Goal: Task Accomplishment & Management: Use online tool/utility

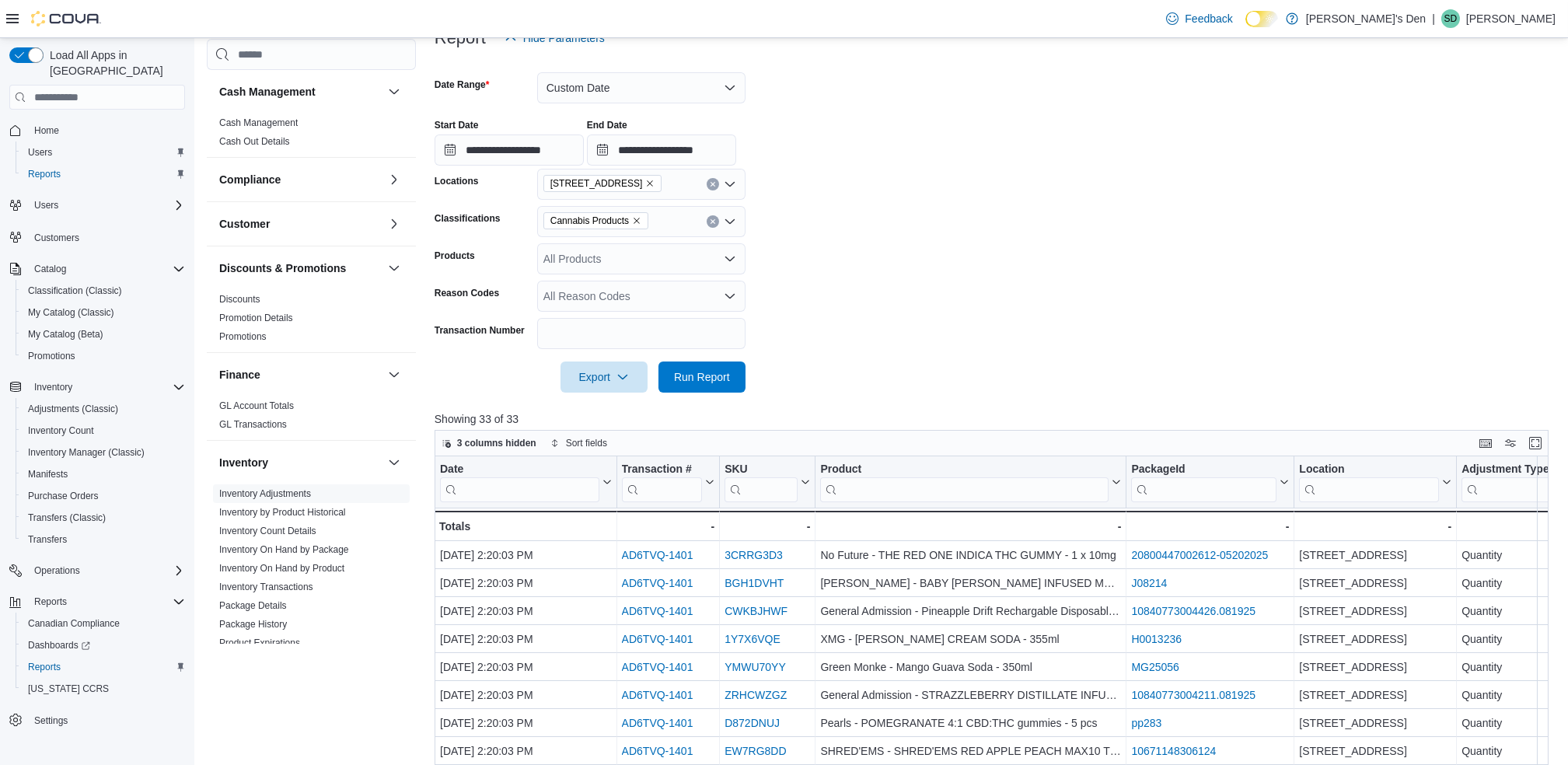
scroll to position [343, 0]
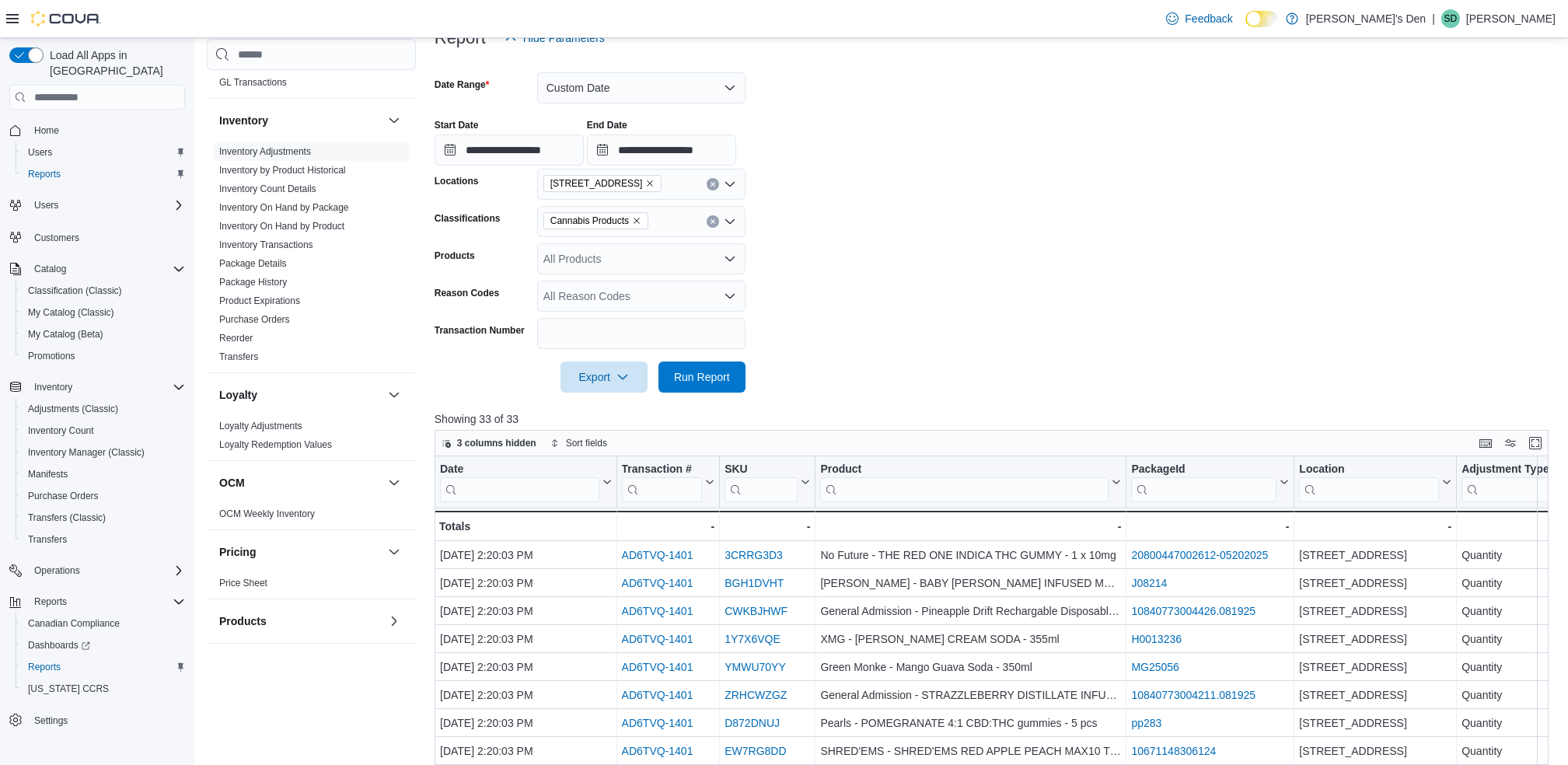
click at [643, 177] on span "1408 Cariboo Highway 97" at bounding box center [597, 183] width 92 height 16
click at [655, 182] on icon "Remove 1408 Cariboo Highway 97 from selection in this group" at bounding box center [650, 183] width 9 height 9
click at [590, 259] on span "[STREET_ADDRESS]" at bounding box center [625, 255] width 107 height 16
click at [687, 369] on span "Run Report" at bounding box center [703, 376] width 69 height 31
click at [624, 373] on icon "button" at bounding box center [622, 376] width 13 height 13
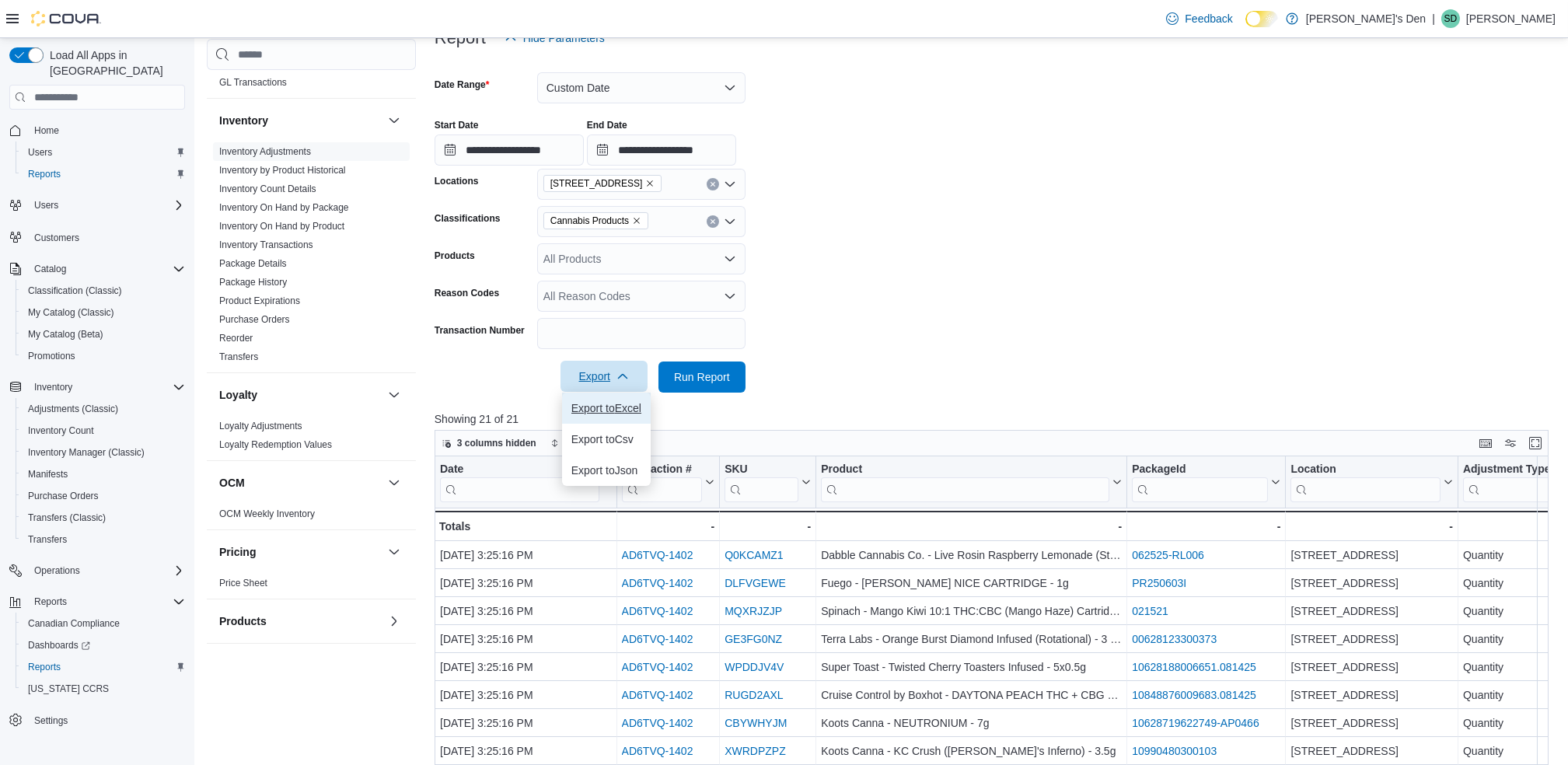
click at [616, 406] on span "Export to Excel" at bounding box center [606, 408] width 70 height 13
click at [891, 257] on form "**********" at bounding box center [997, 223] width 1126 height 339
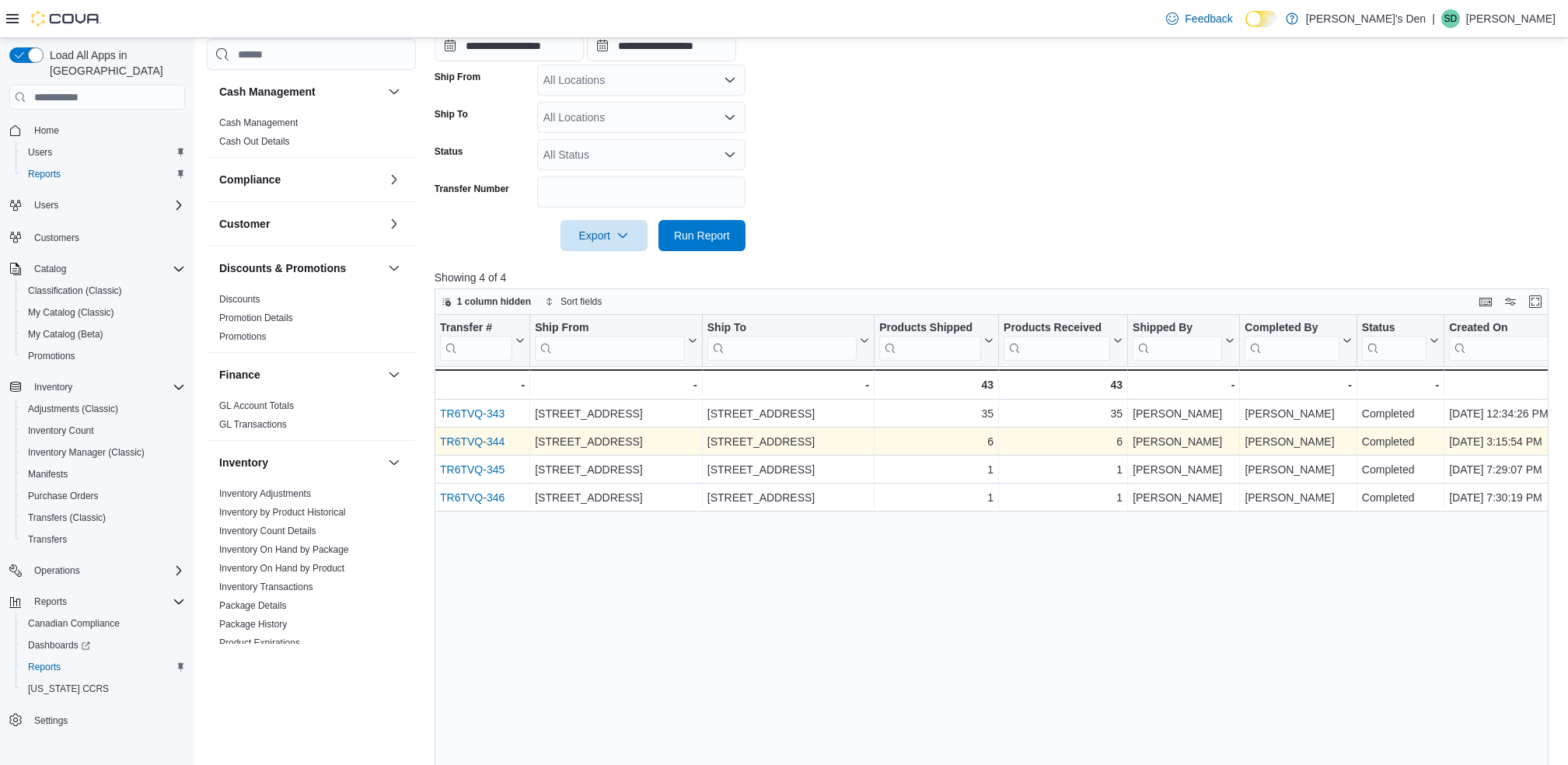
scroll to position [238, 0]
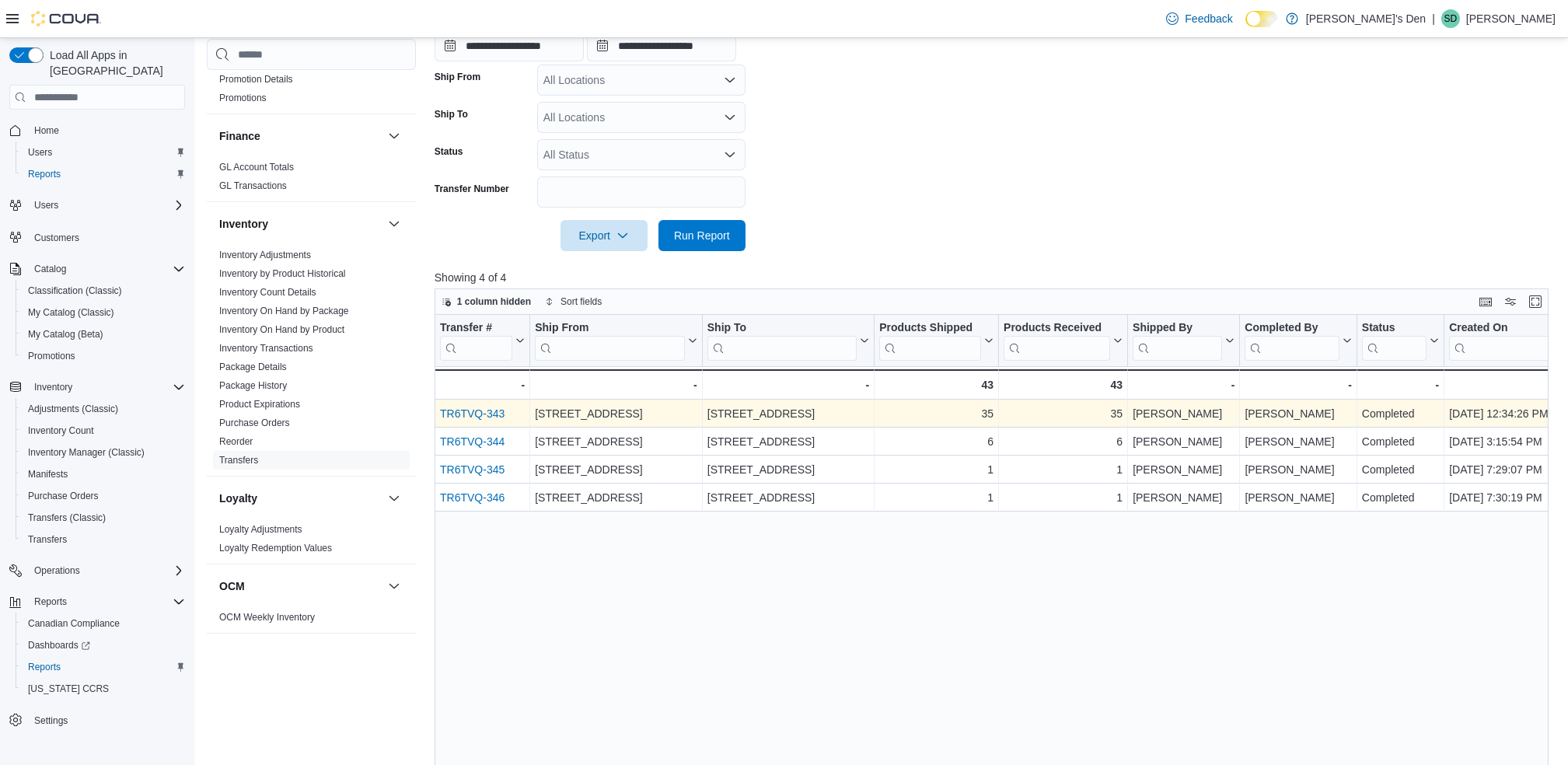
click at [488, 413] on link "TR6TVQ-343" at bounding box center [472, 413] width 65 height 13
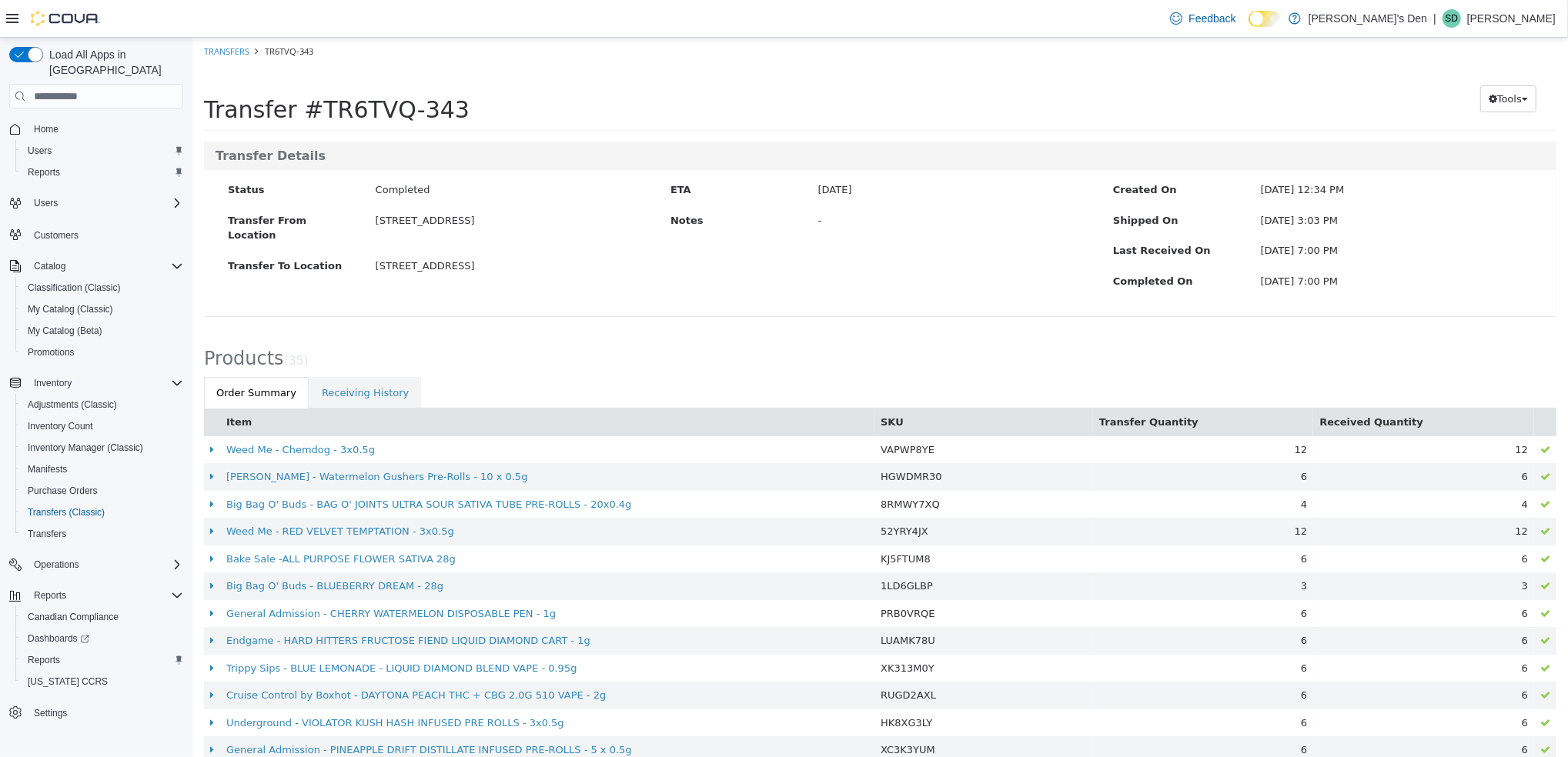
click at [239, 424] on button "Item" at bounding box center [239, 422] width 28 height 16
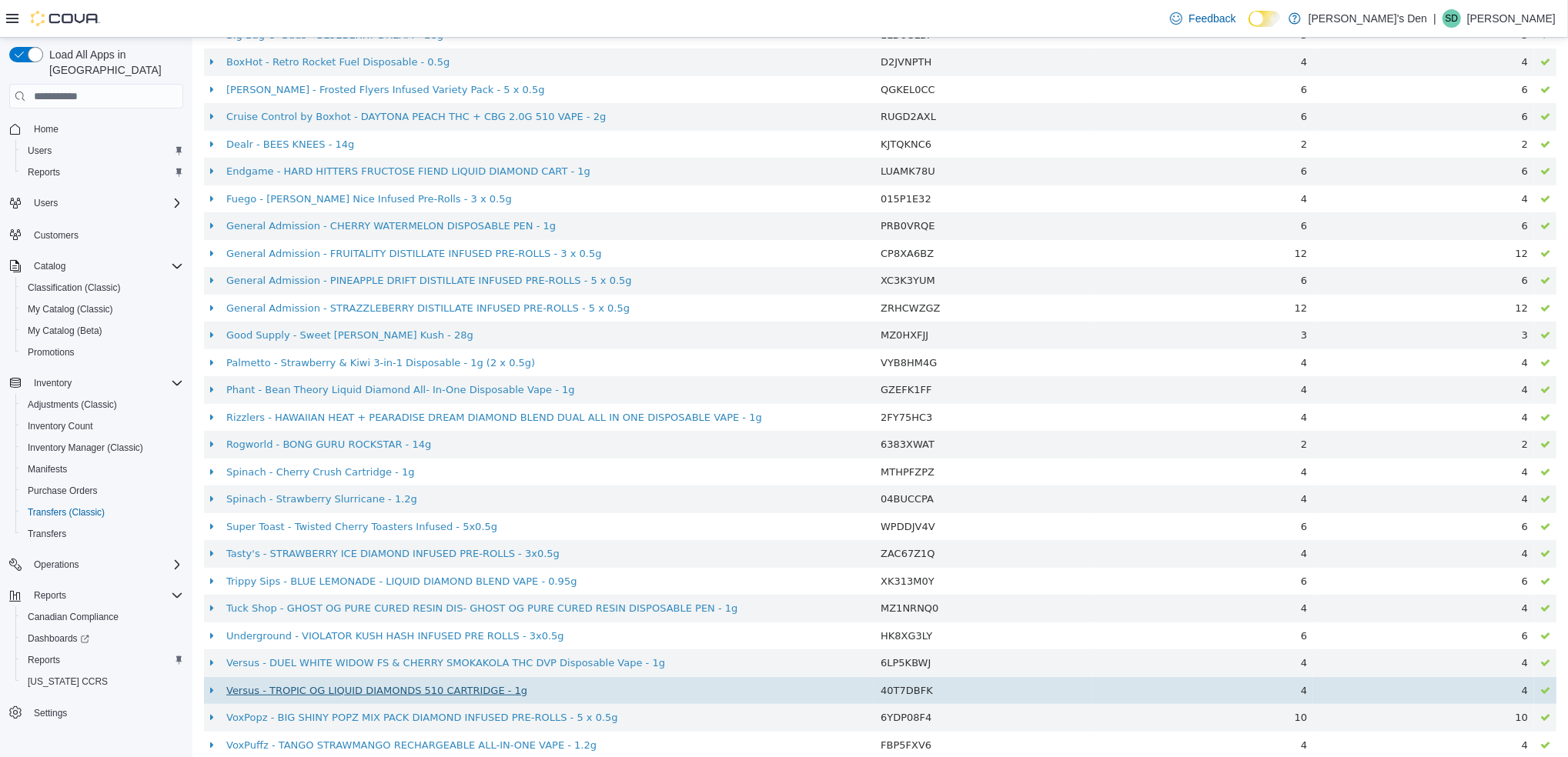
scroll to position [653, 0]
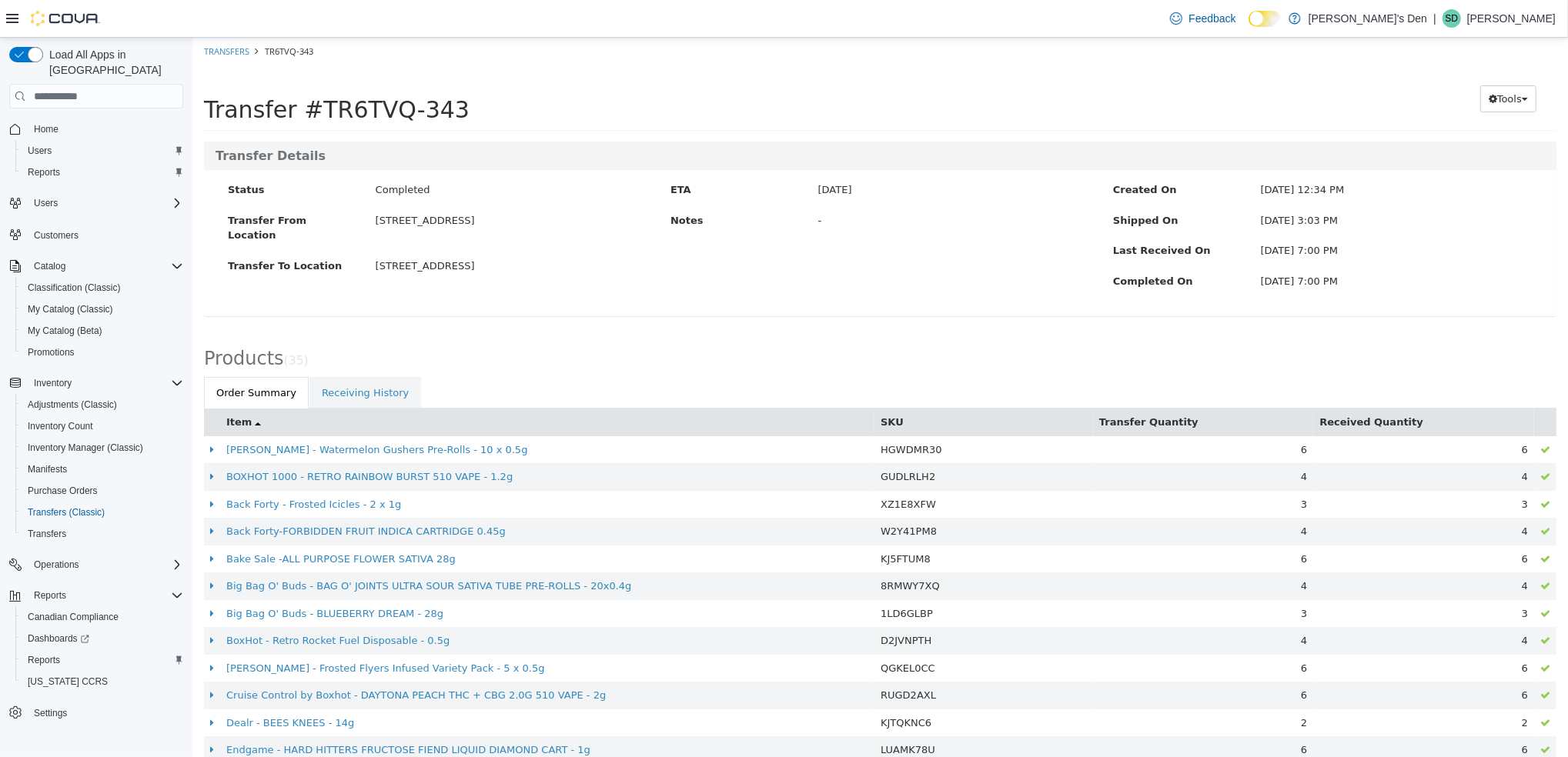
scroll to position [448, 0]
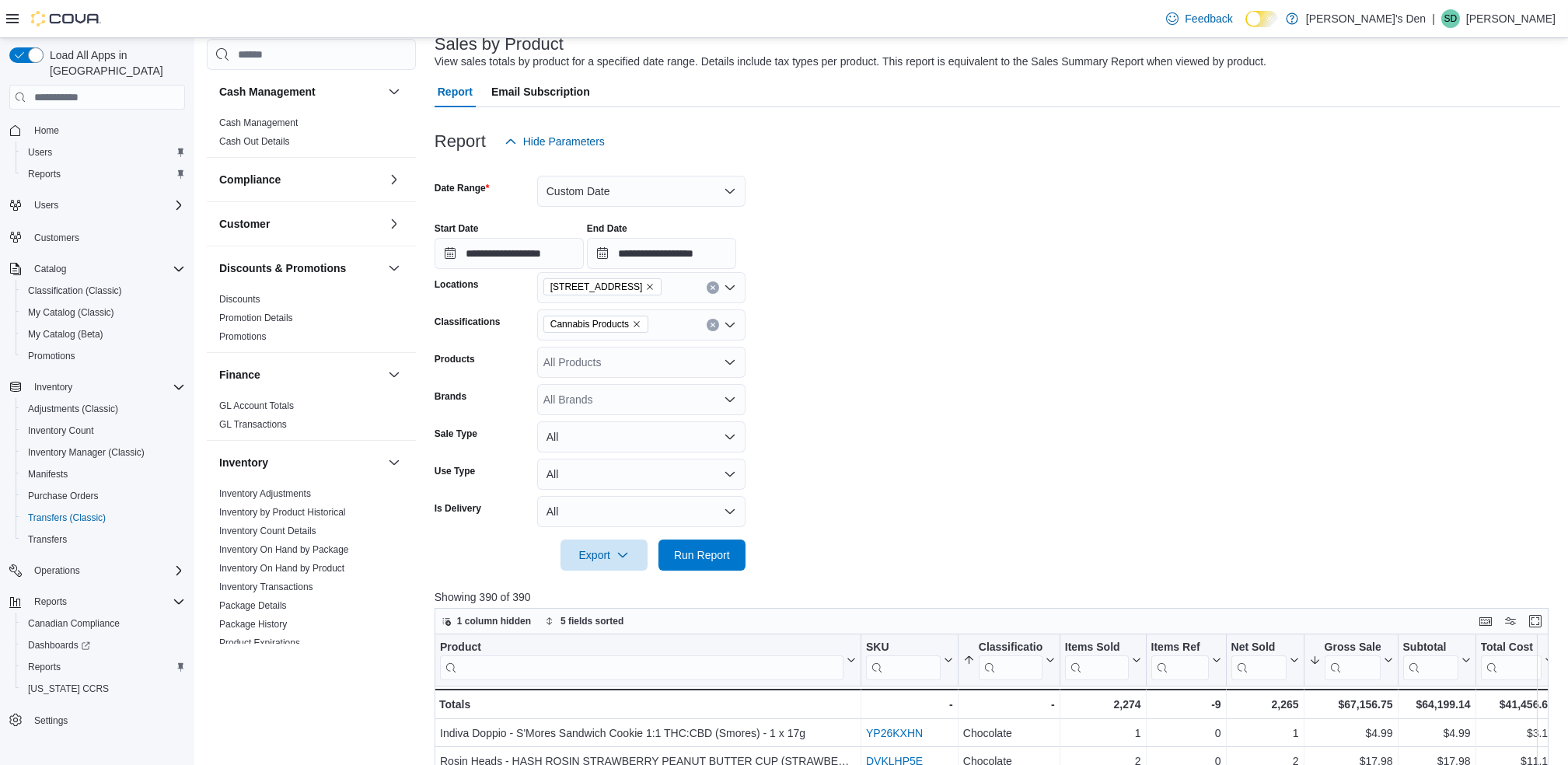
scroll to position [726, 0]
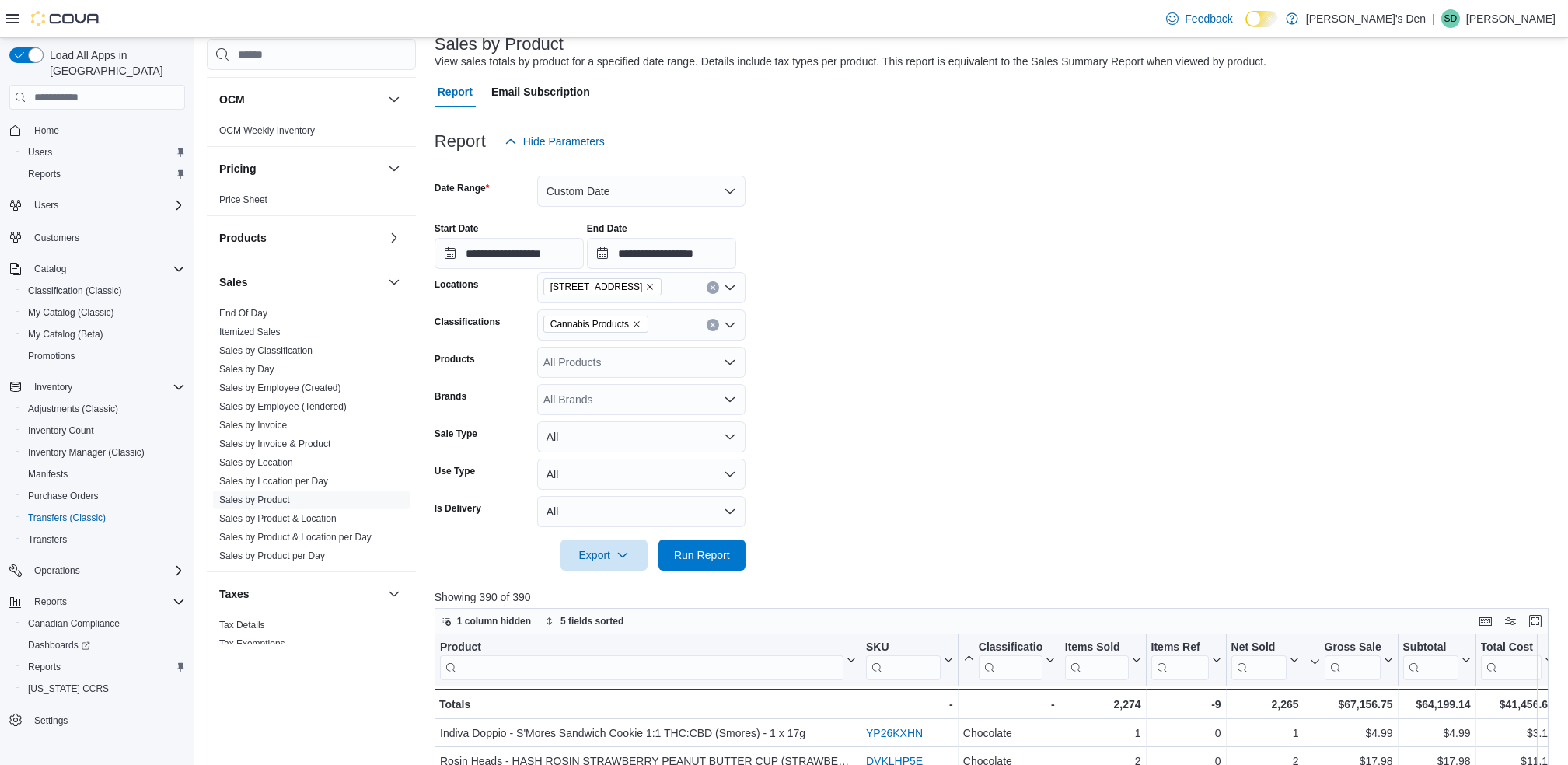
drag, startPoint x: 968, startPoint y: 289, endPoint x: 960, endPoint y: 276, distance: 15.3
click at [968, 289] on form "**********" at bounding box center [997, 364] width 1126 height 414
click at [864, 274] on form "**********" at bounding box center [997, 364] width 1126 height 414
click at [593, 190] on button "Custom Date" at bounding box center [641, 191] width 208 height 31
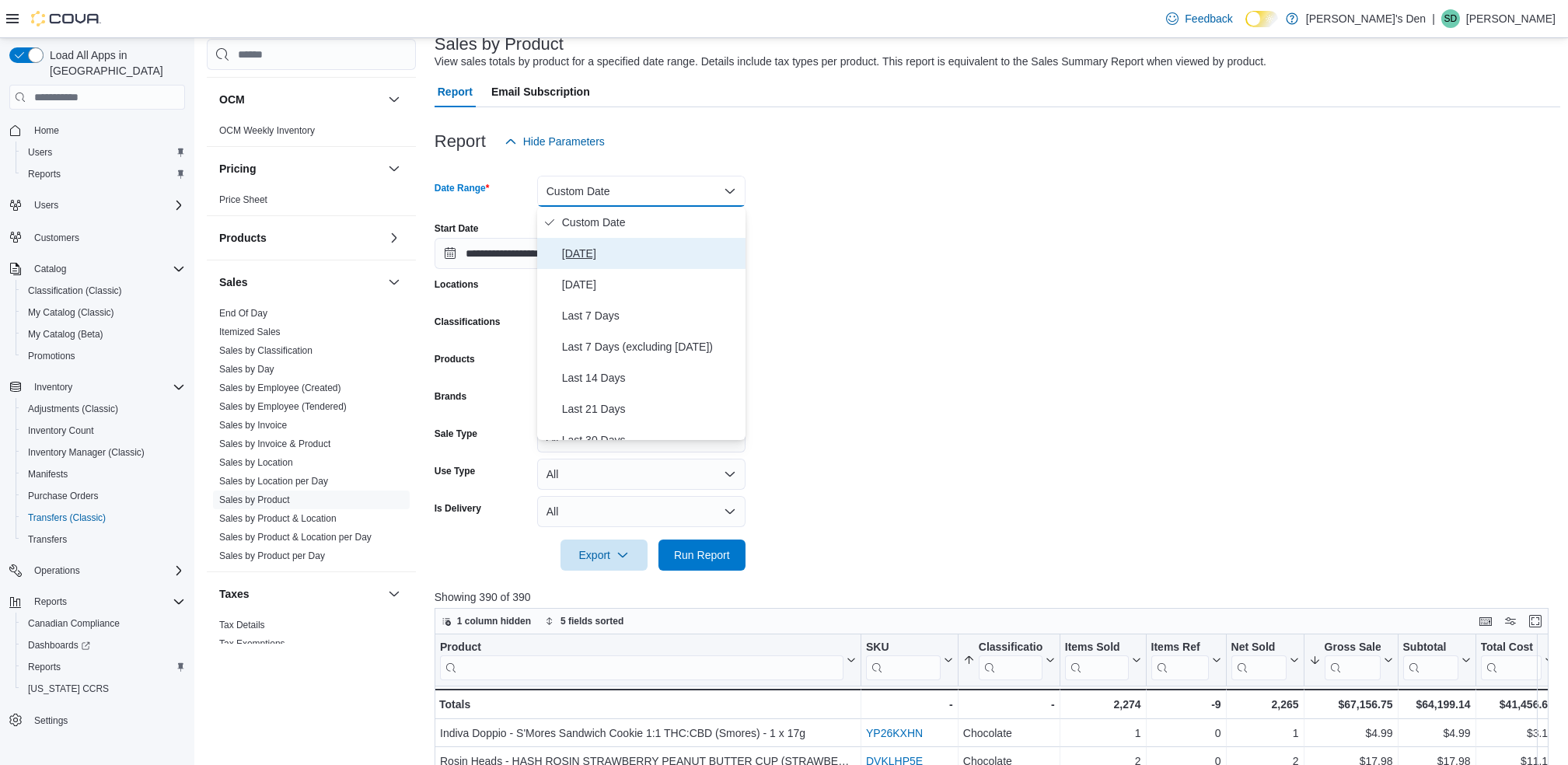
click at [583, 255] on span "[DATE]" at bounding box center [651, 254] width 177 height 18
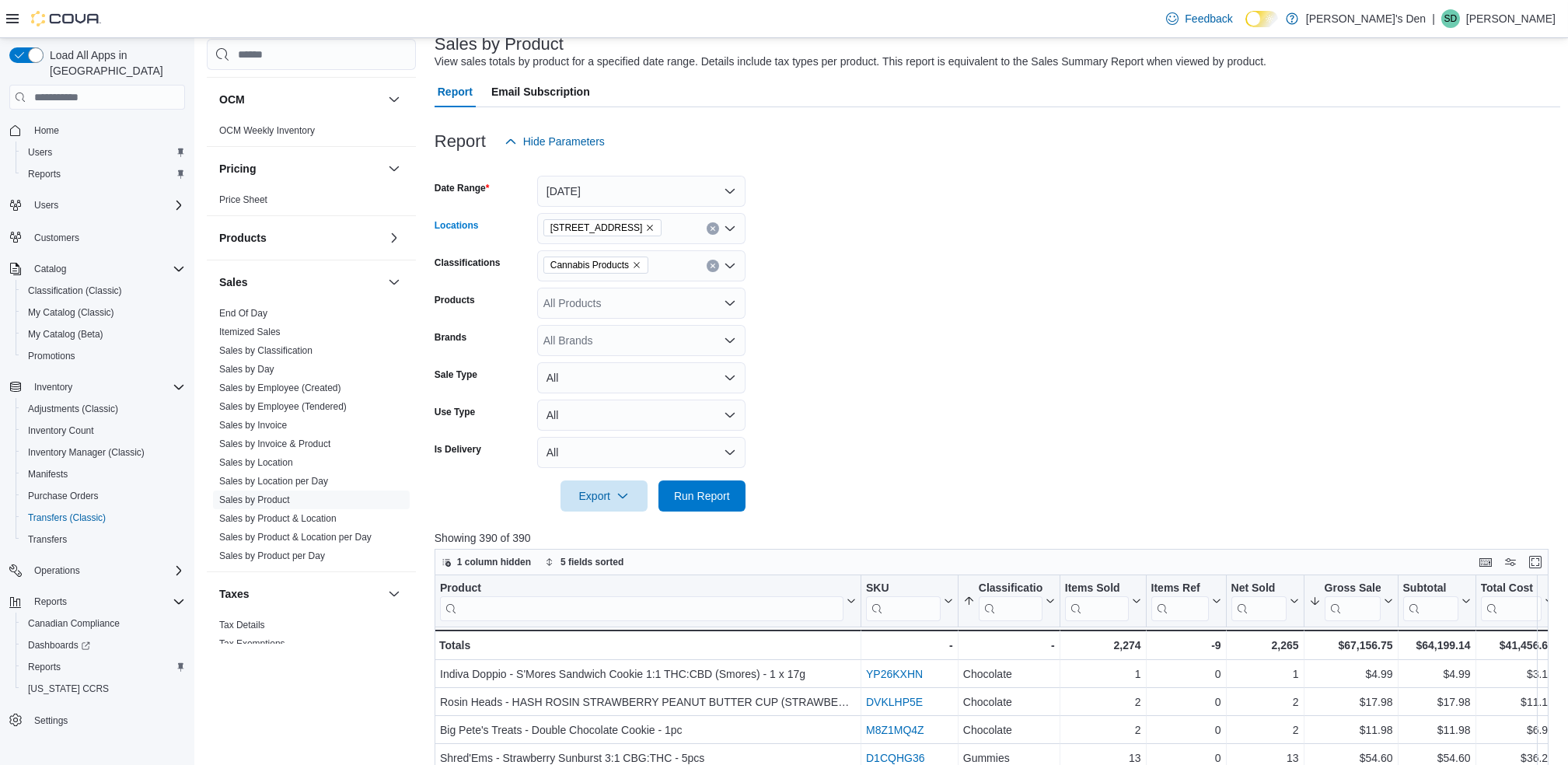
drag, startPoint x: 723, startPoint y: 222, endPoint x: 715, endPoint y: 230, distance: 11.3
click at [724, 223] on icon "Open list of options" at bounding box center [729, 228] width 13 height 13
click at [712, 230] on icon "Clear input" at bounding box center [713, 228] width 6 height 6
drag, startPoint x: 816, startPoint y: 226, endPoint x: 726, endPoint y: 258, distance: 95.5
click at [808, 228] on form "Date Range [DATE] Locations All Locations Combo box. Selected. Combo box input.…" at bounding box center [997, 334] width 1126 height 354
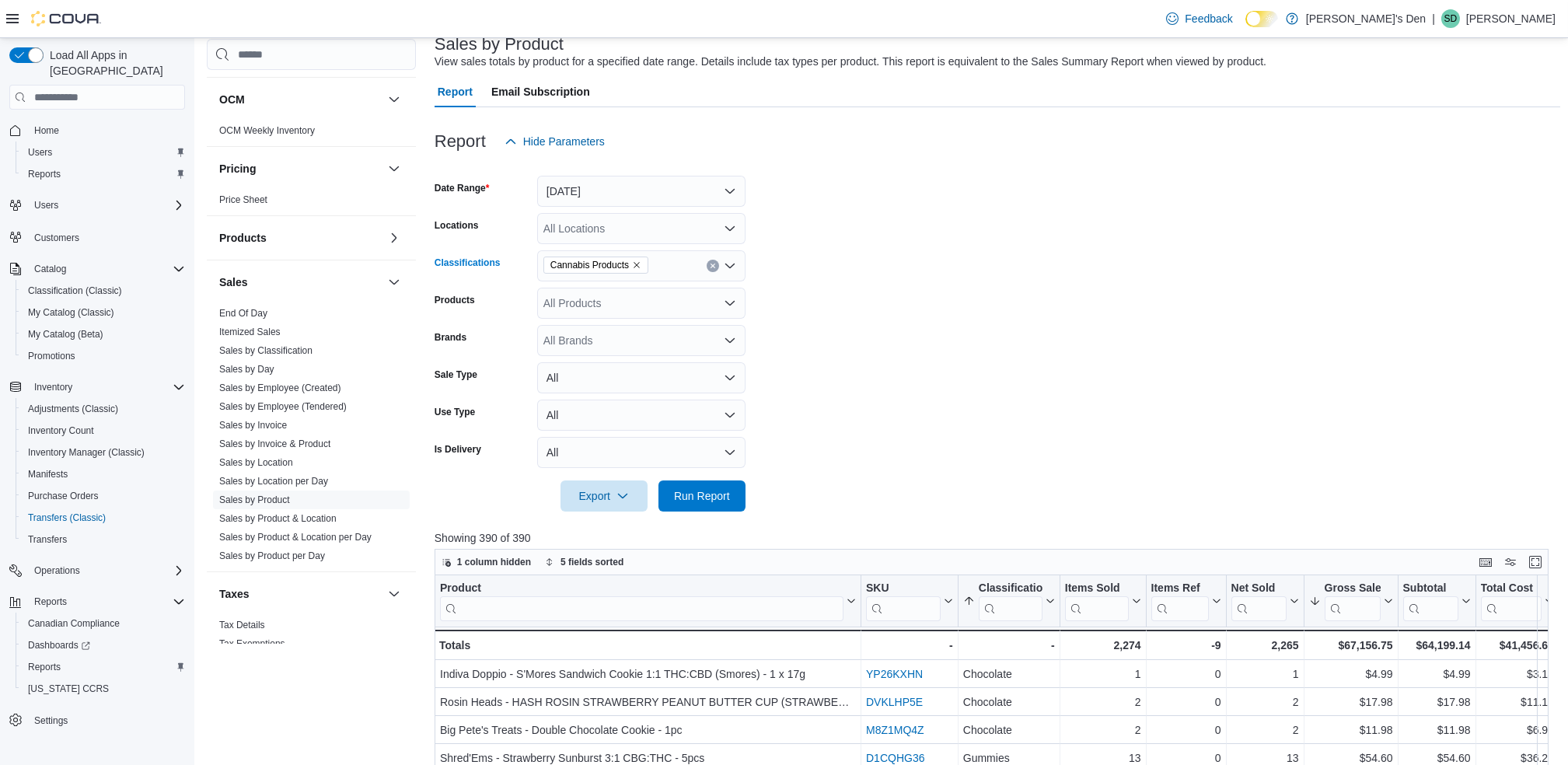
click at [703, 275] on div "Cannabis Products" at bounding box center [641, 265] width 208 height 31
click at [265, 463] on link "Sales by Location" at bounding box center [256, 463] width 74 height 11
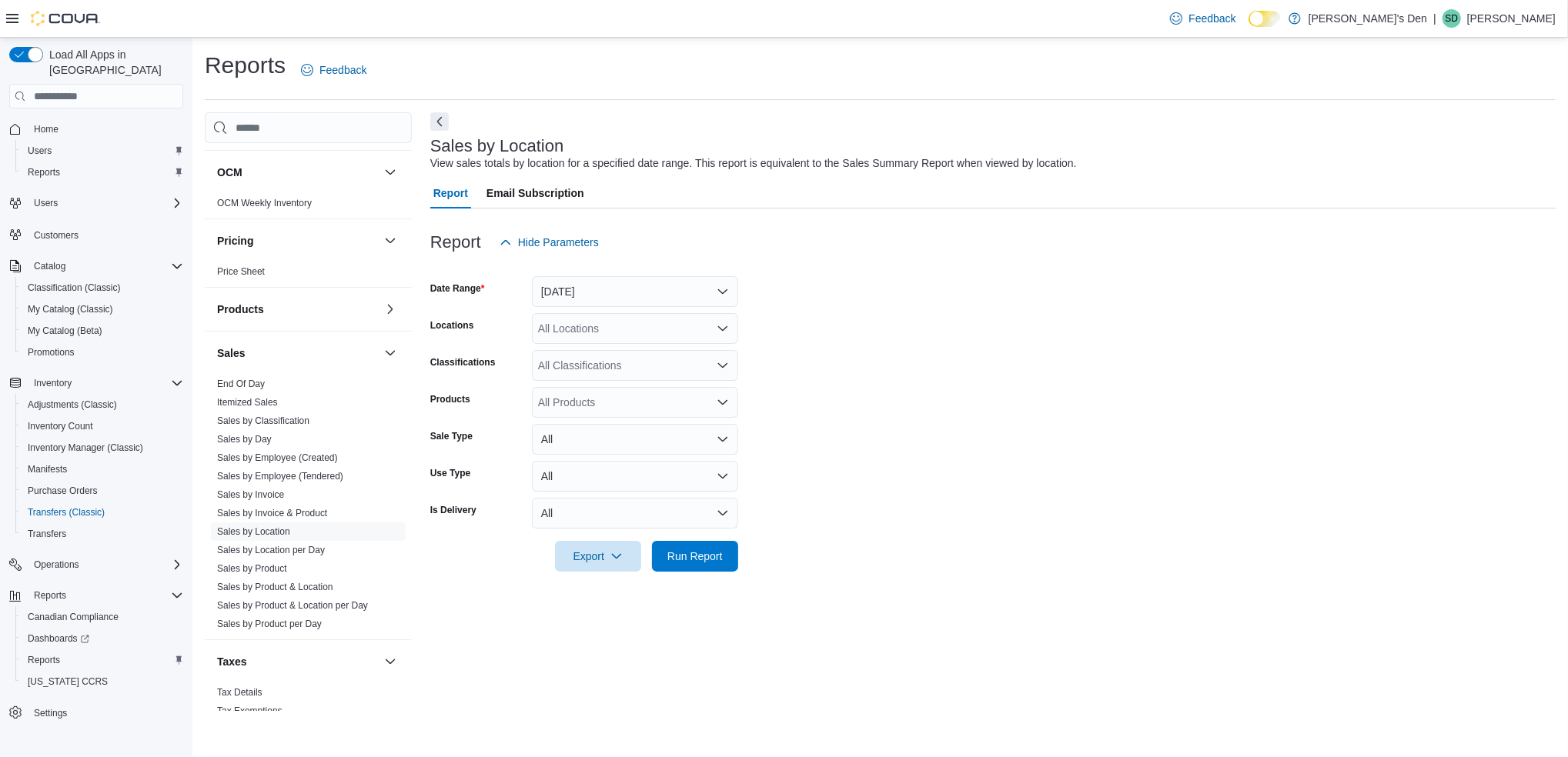
drag, startPoint x: 585, startPoint y: 273, endPoint x: 585, endPoint y: 283, distance: 10.0
click at [585, 280] on form "Date Range [DATE] Locations All Locations Classifications All Classifications P…" at bounding box center [993, 415] width 1125 height 314
drag, startPoint x: 585, startPoint y: 283, endPoint x: 583, endPoint y: 297, distance: 14.1
click at [585, 287] on button "[DATE]" at bounding box center [635, 291] width 206 height 31
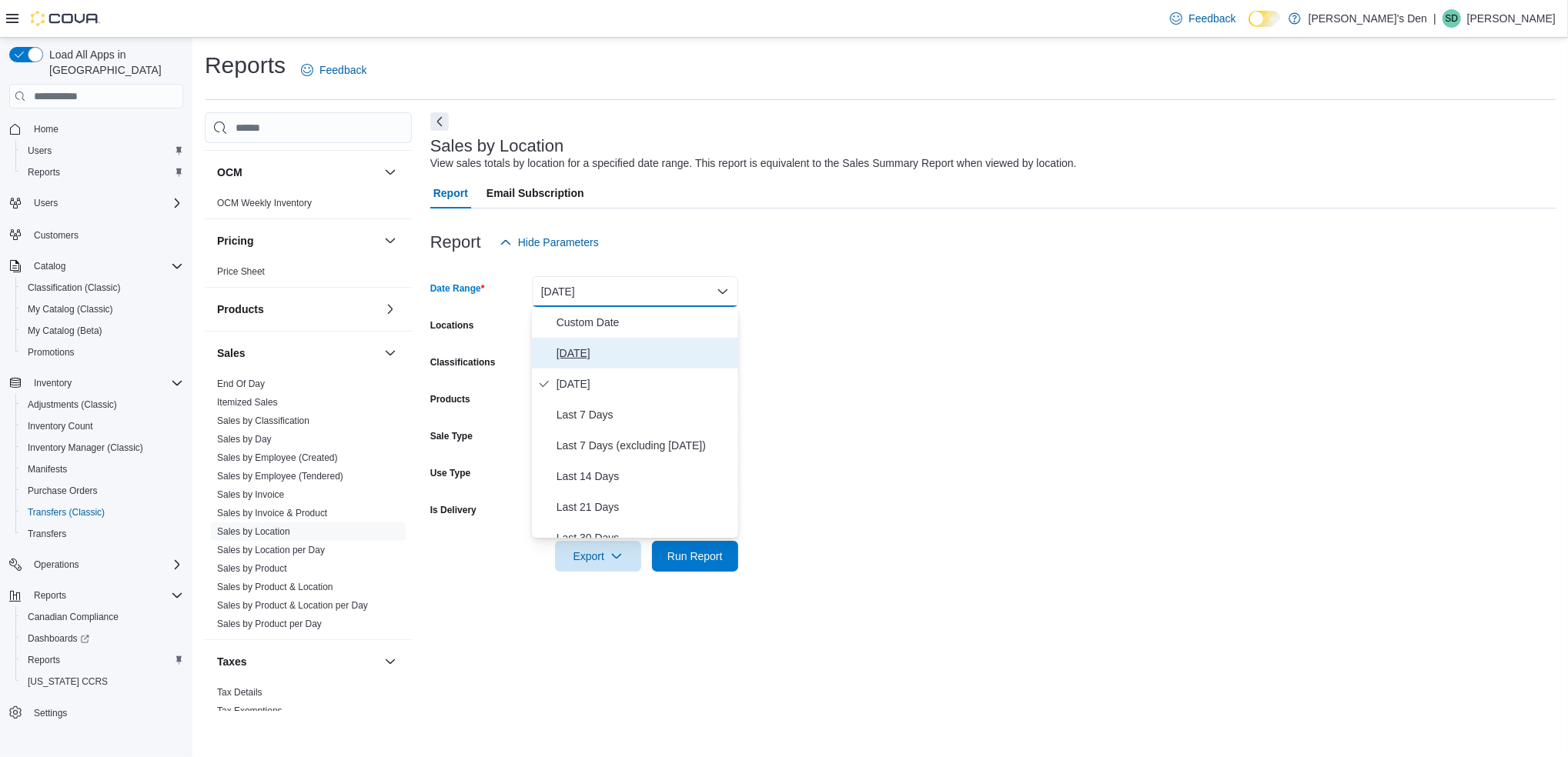
click at [572, 354] on span "[DATE]" at bounding box center [644, 353] width 175 height 18
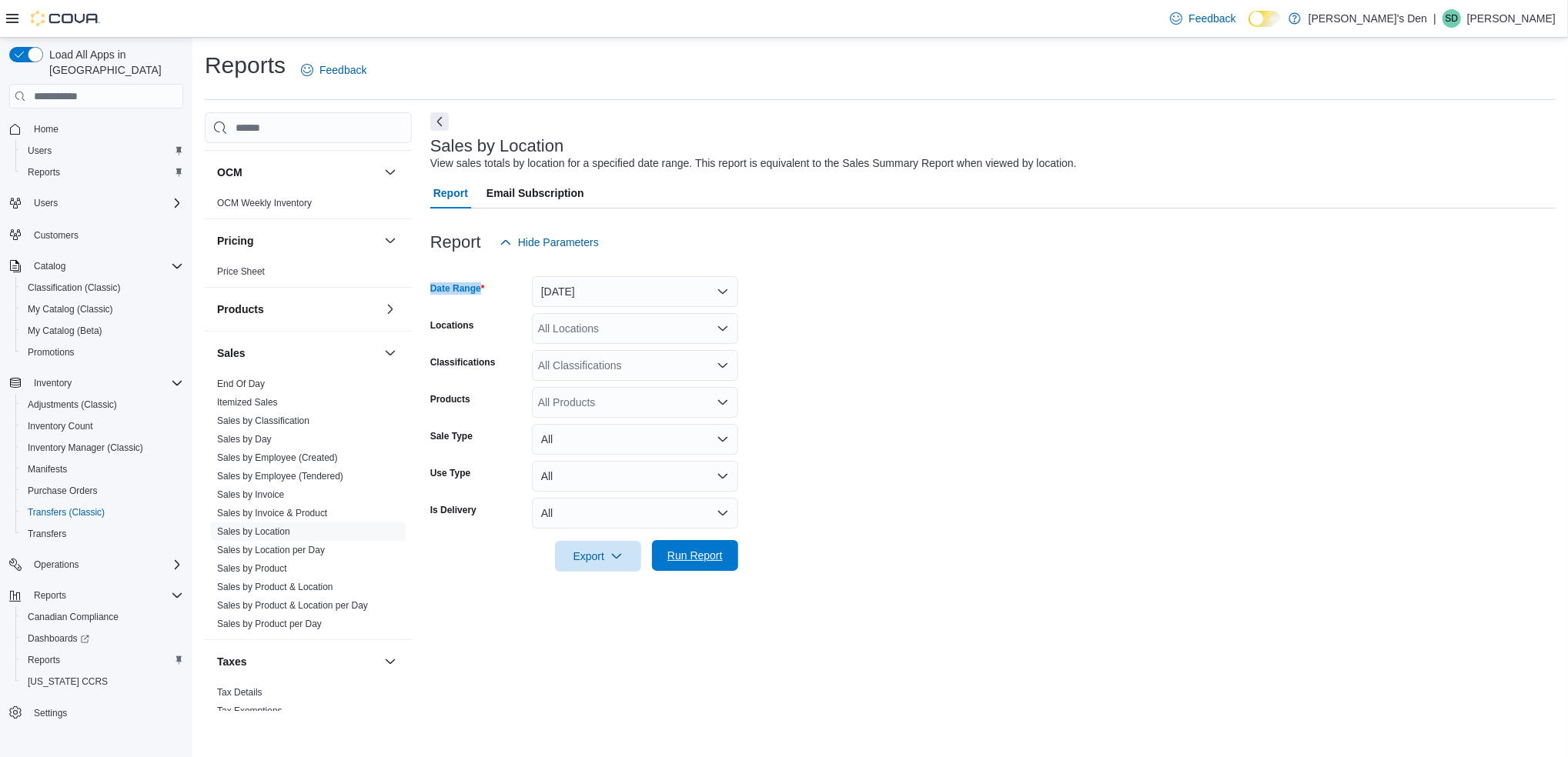
click at [693, 558] on span "Run Report" at bounding box center [695, 555] width 56 height 16
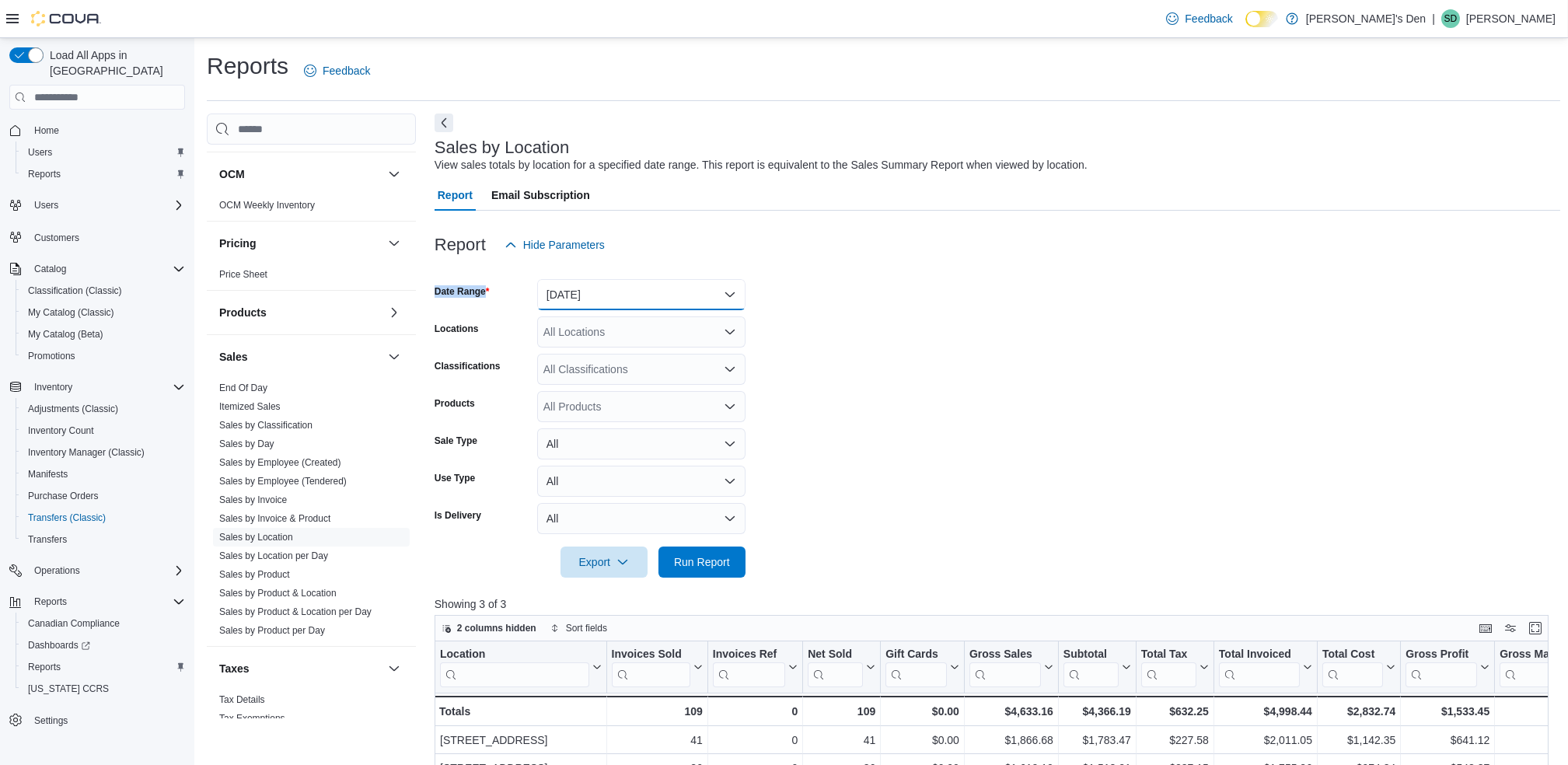
click at [627, 292] on button "[DATE]" at bounding box center [641, 294] width 208 height 31
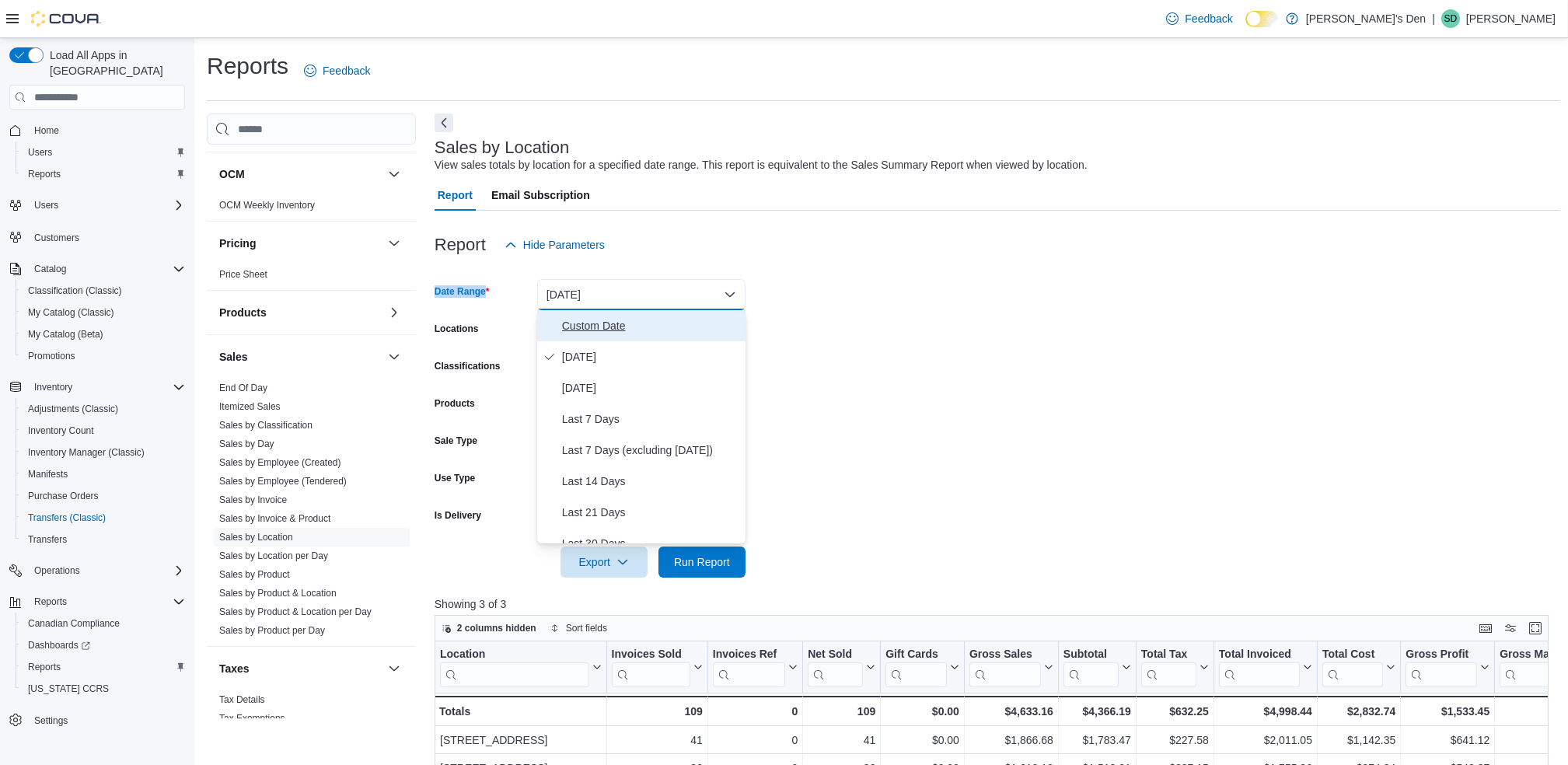
click at [568, 327] on span "Custom Date" at bounding box center [651, 326] width 177 height 18
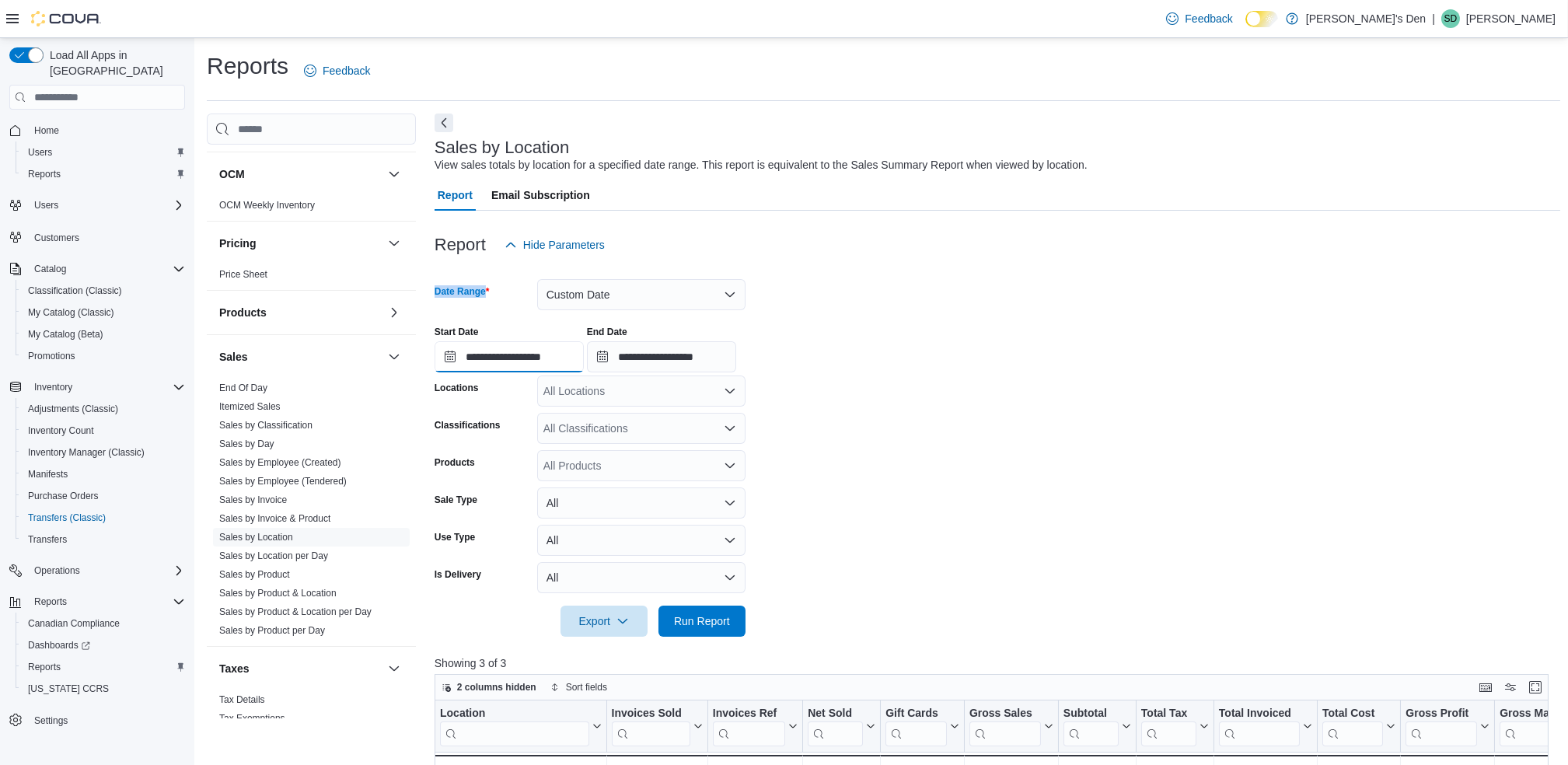
click at [492, 357] on input "**********" at bounding box center [510, 357] width 149 height 31
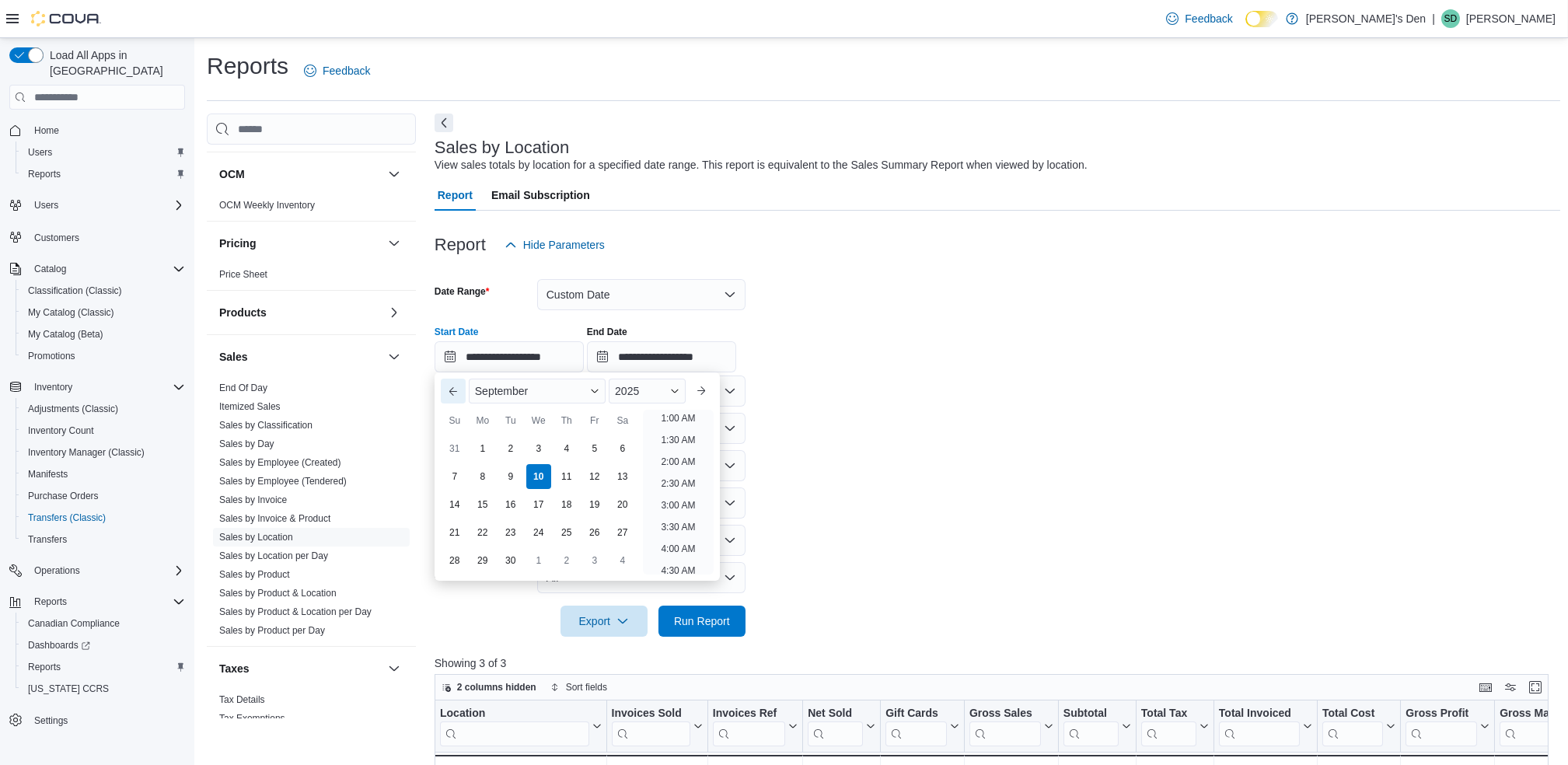
click at [446, 393] on button "Previous Month" at bounding box center [453, 391] width 25 height 25
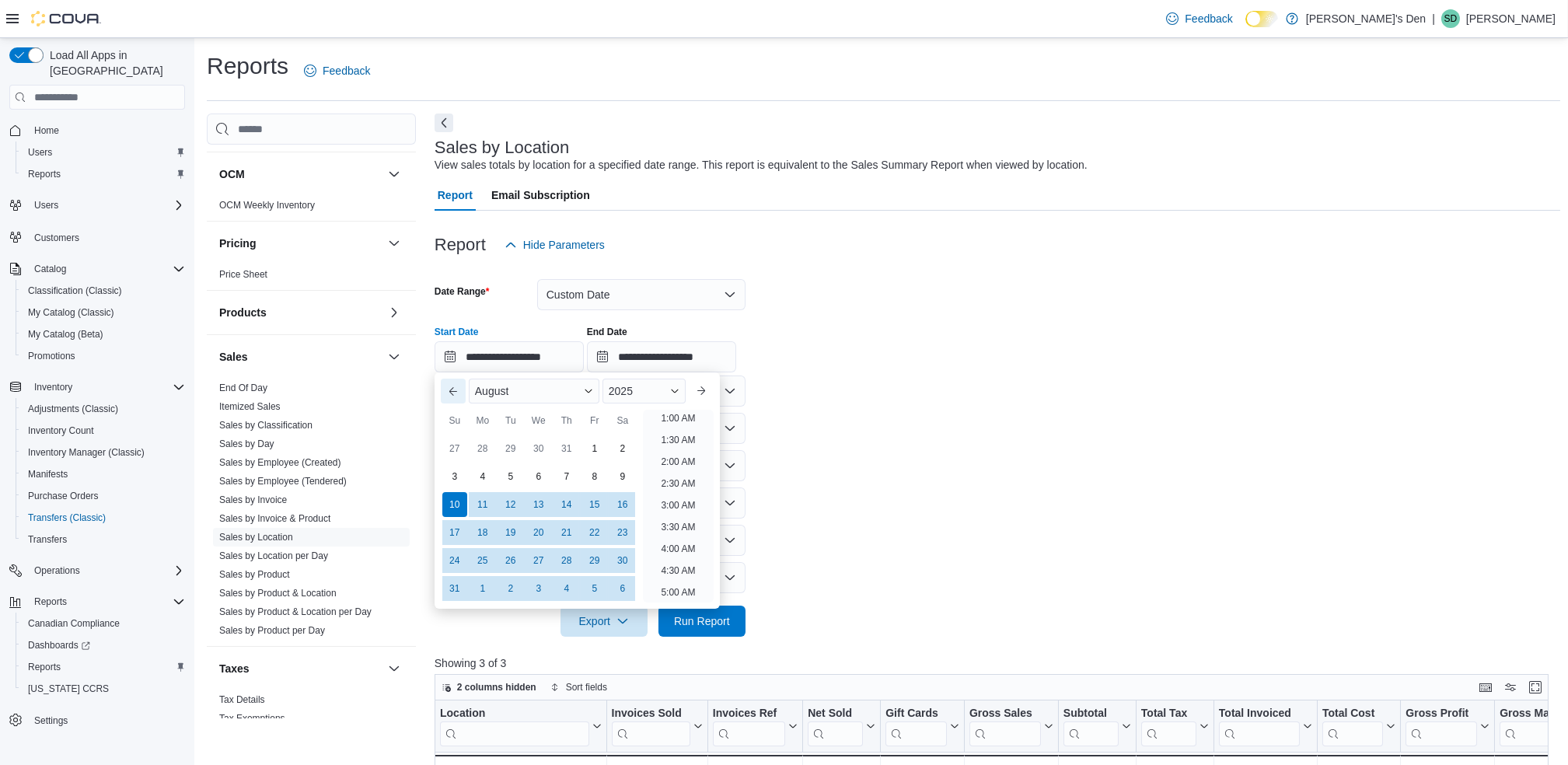
scroll to position [3, 0]
click at [593, 445] on div "1" at bounding box center [594, 449] width 27 height 27
type input "**********"
drag, startPoint x: 850, startPoint y: 390, endPoint x: 804, endPoint y: 380, distance: 47.1
click at [849, 388] on form "**********" at bounding box center [997, 448] width 1126 height 376
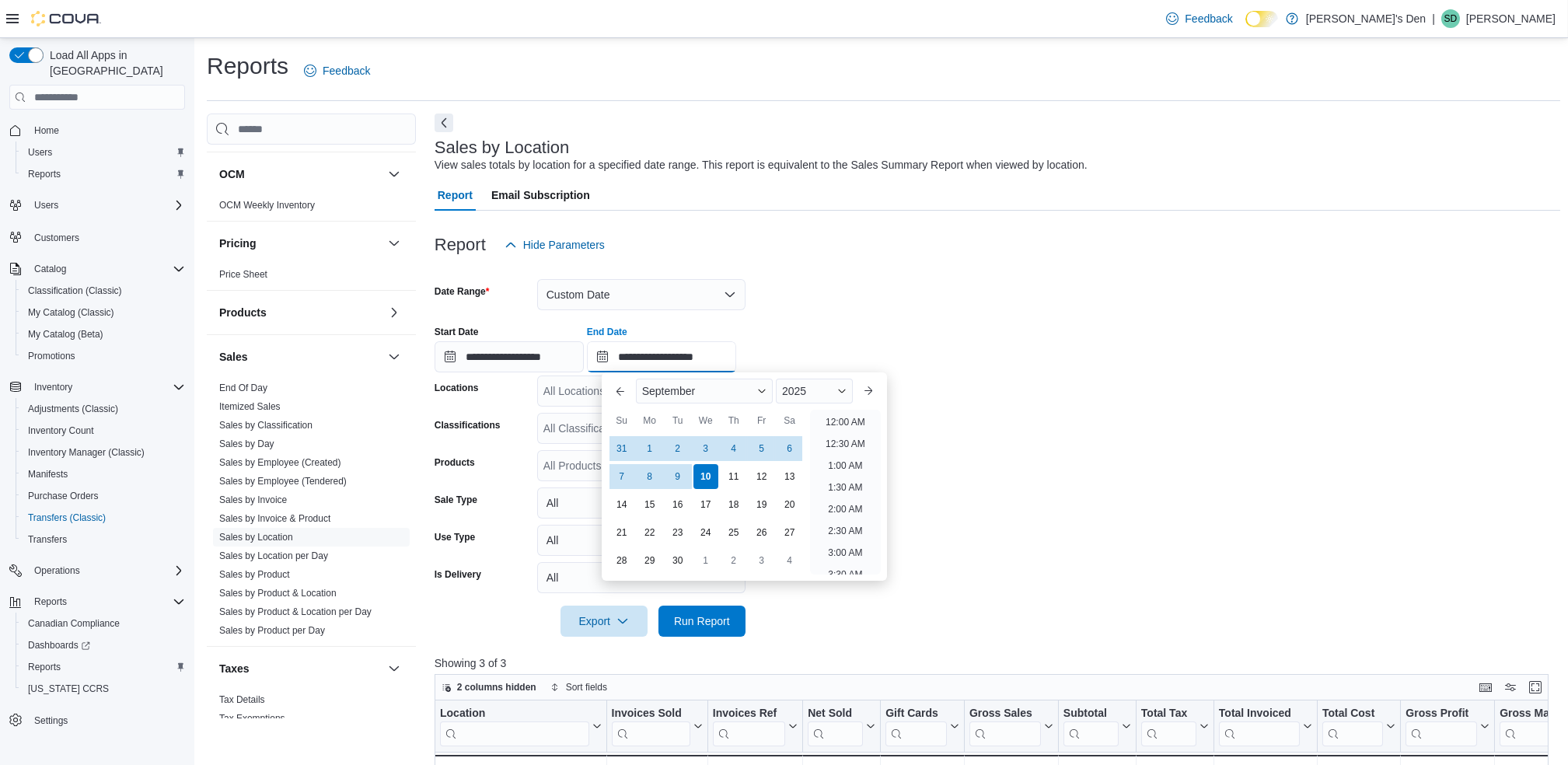
click at [736, 350] on input "**********" at bounding box center [661, 357] width 149 height 31
click at [616, 448] on div "31" at bounding box center [621, 449] width 27 height 27
type input "**********"
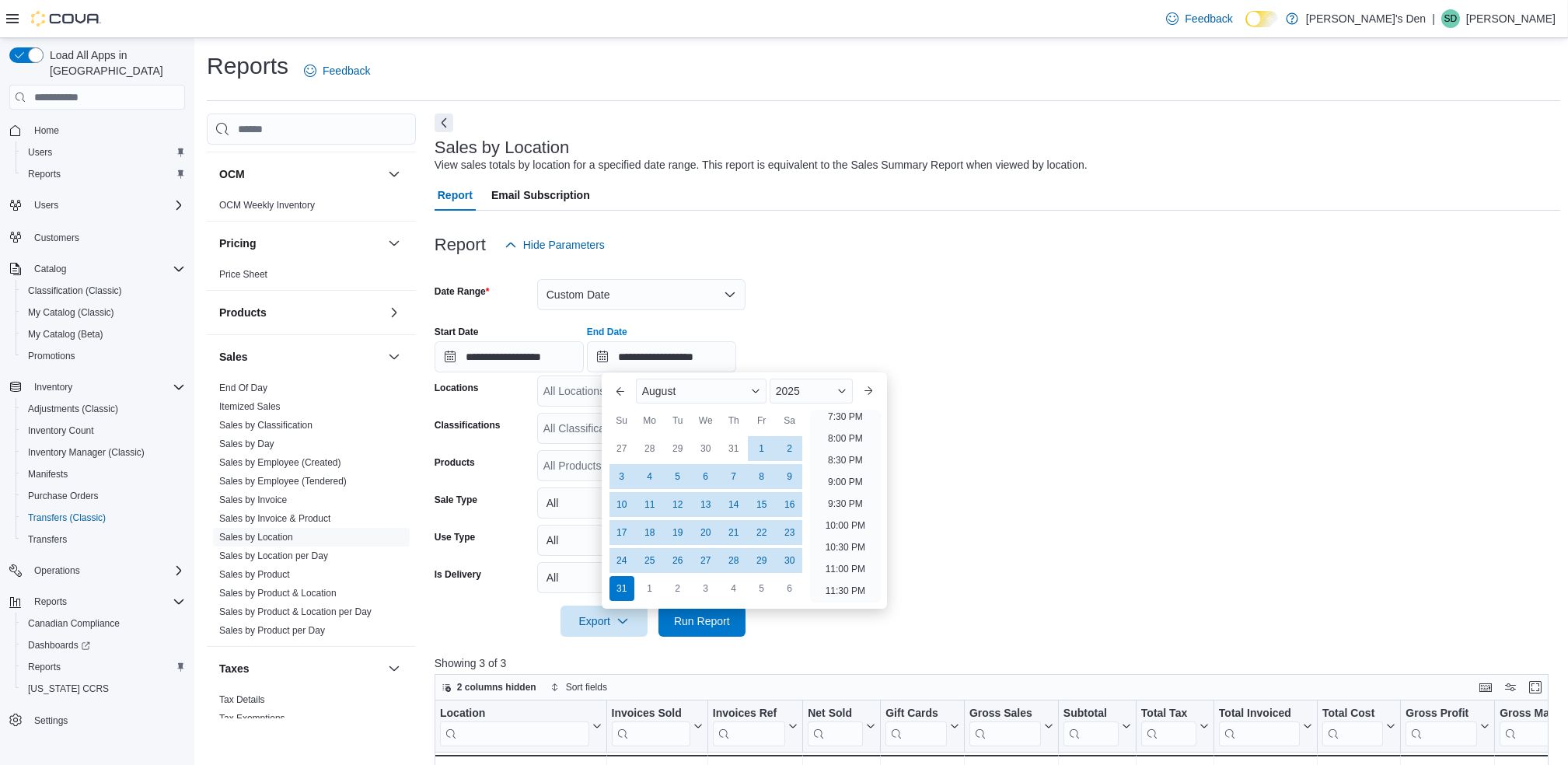
drag, startPoint x: 885, startPoint y: 252, endPoint x: 859, endPoint y: 295, distance: 50.2
click at [874, 275] on div "**********" at bounding box center [997, 748] width 1126 height 1076
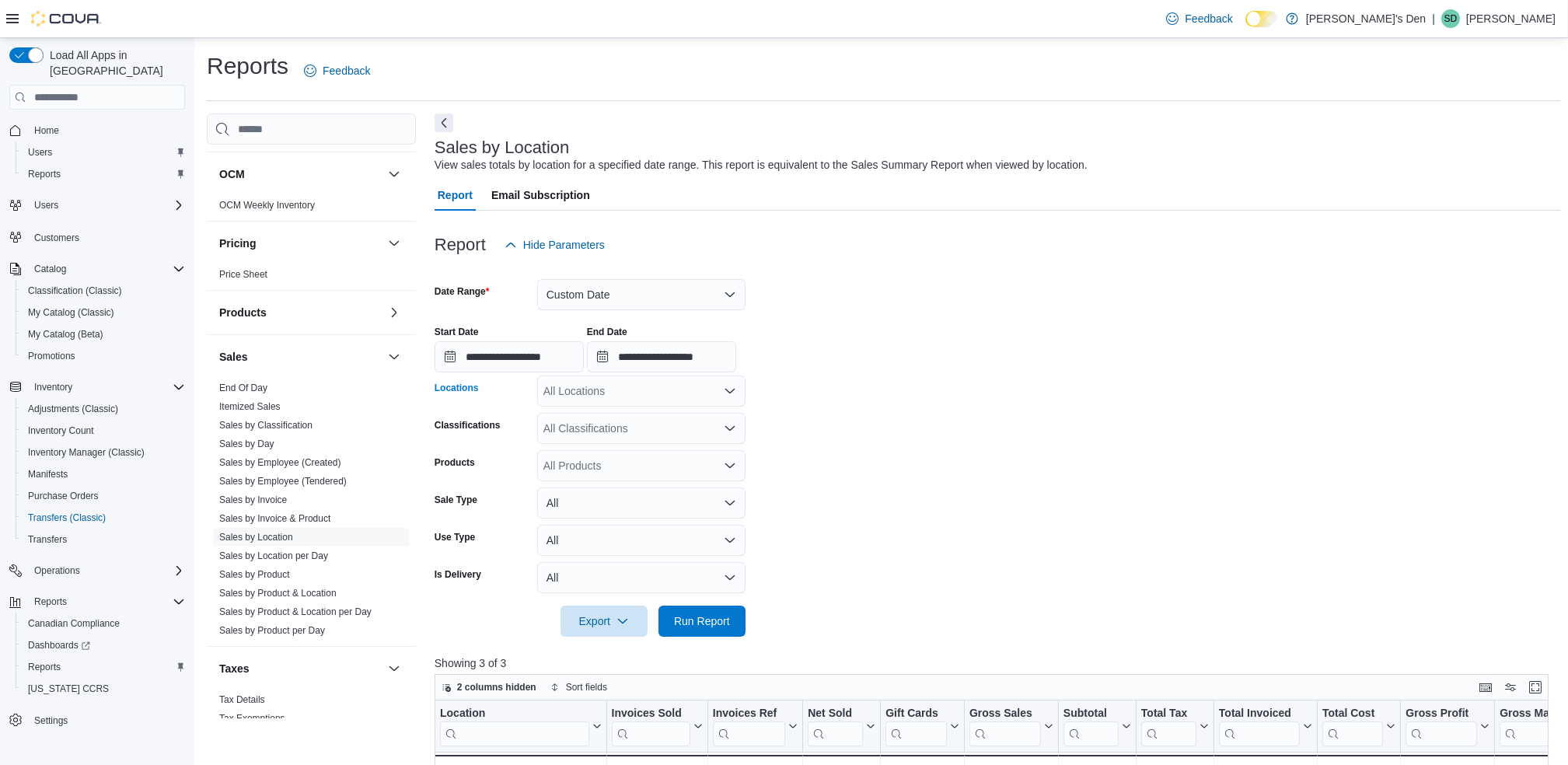
click at [730, 395] on icon "Open list of options" at bounding box center [729, 390] width 13 height 13
click at [656, 464] on span "[STREET_ADDRESS]" at bounding box center [625, 463] width 107 height 16
click at [708, 621] on span "Run Report" at bounding box center [702, 621] width 56 height 16
click at [1180, 432] on form "**********" at bounding box center [997, 448] width 1126 height 376
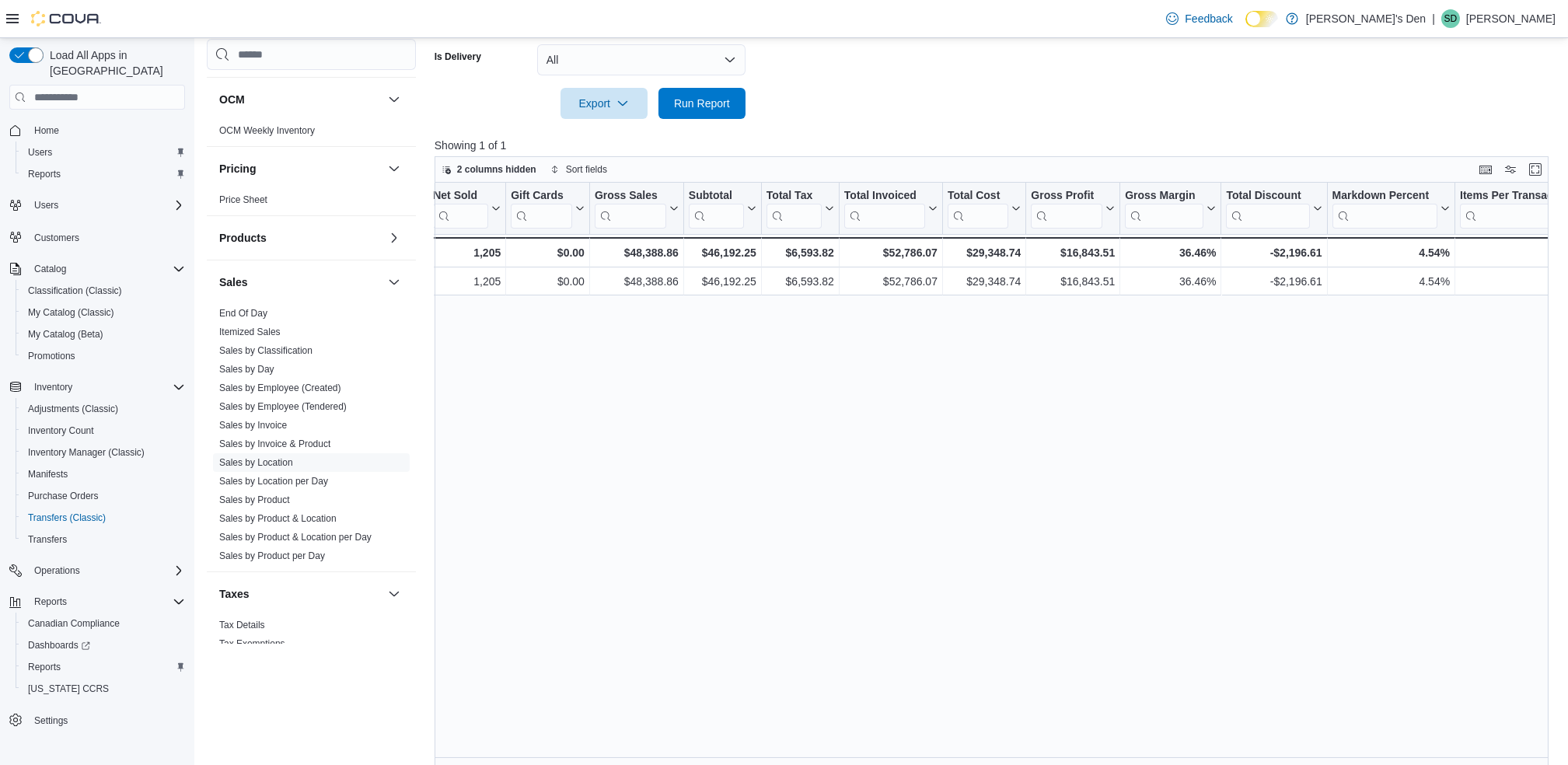
scroll to position [0, 432]
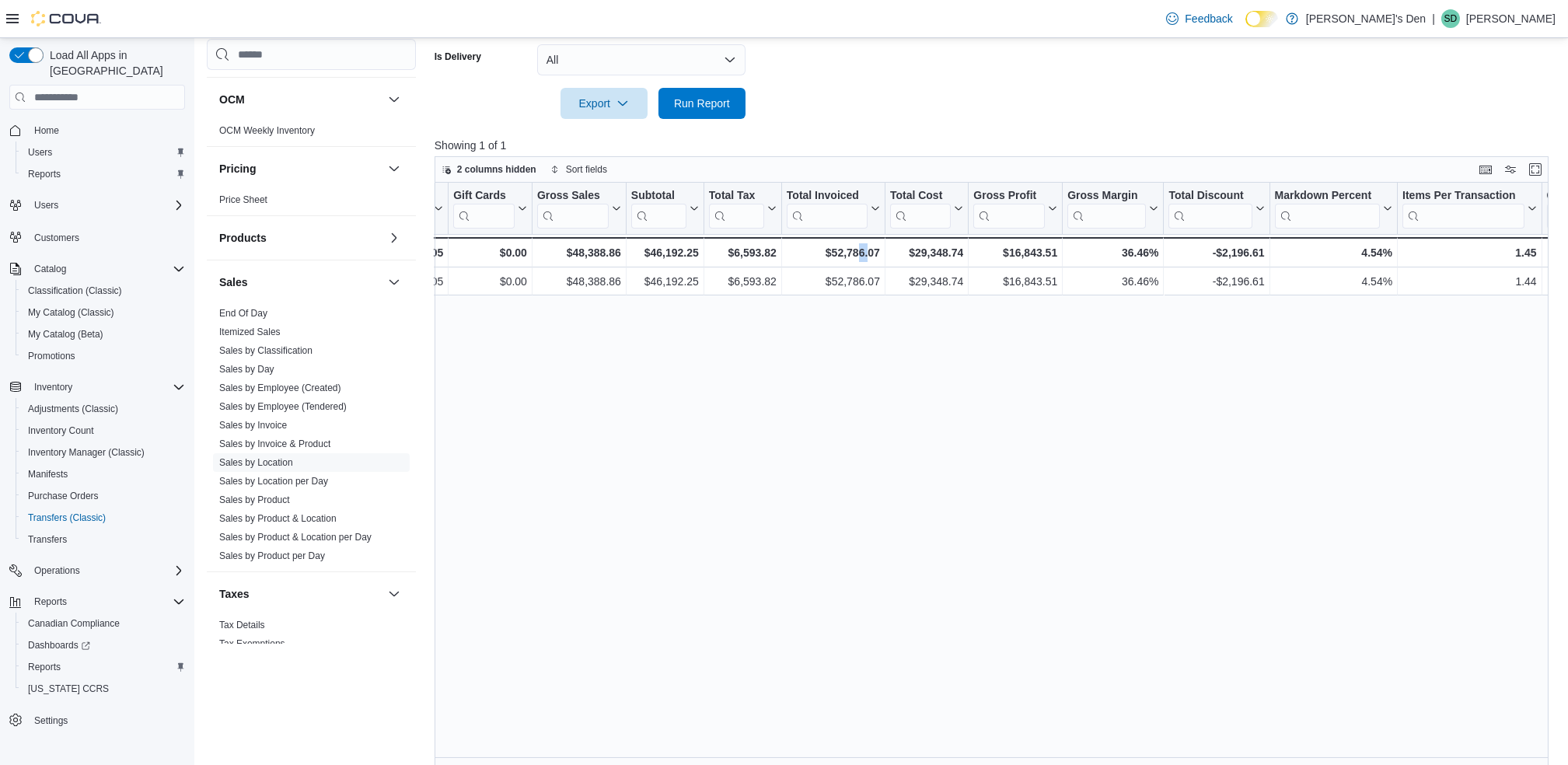
drag, startPoint x: 868, startPoint y: 431, endPoint x: 848, endPoint y: 427, distance: 20.4
click at [848, 427] on div "Location Click to view column header actions Invoices Sold Click to view column…" at bounding box center [997, 475] width 1126 height 585
drag, startPoint x: 830, startPoint y: 502, endPoint x: 843, endPoint y: 595, distance: 93.9
click at [830, 502] on div "Location Click to view column header actions Invoices Sold Click to view column…" at bounding box center [997, 475] width 1126 height 585
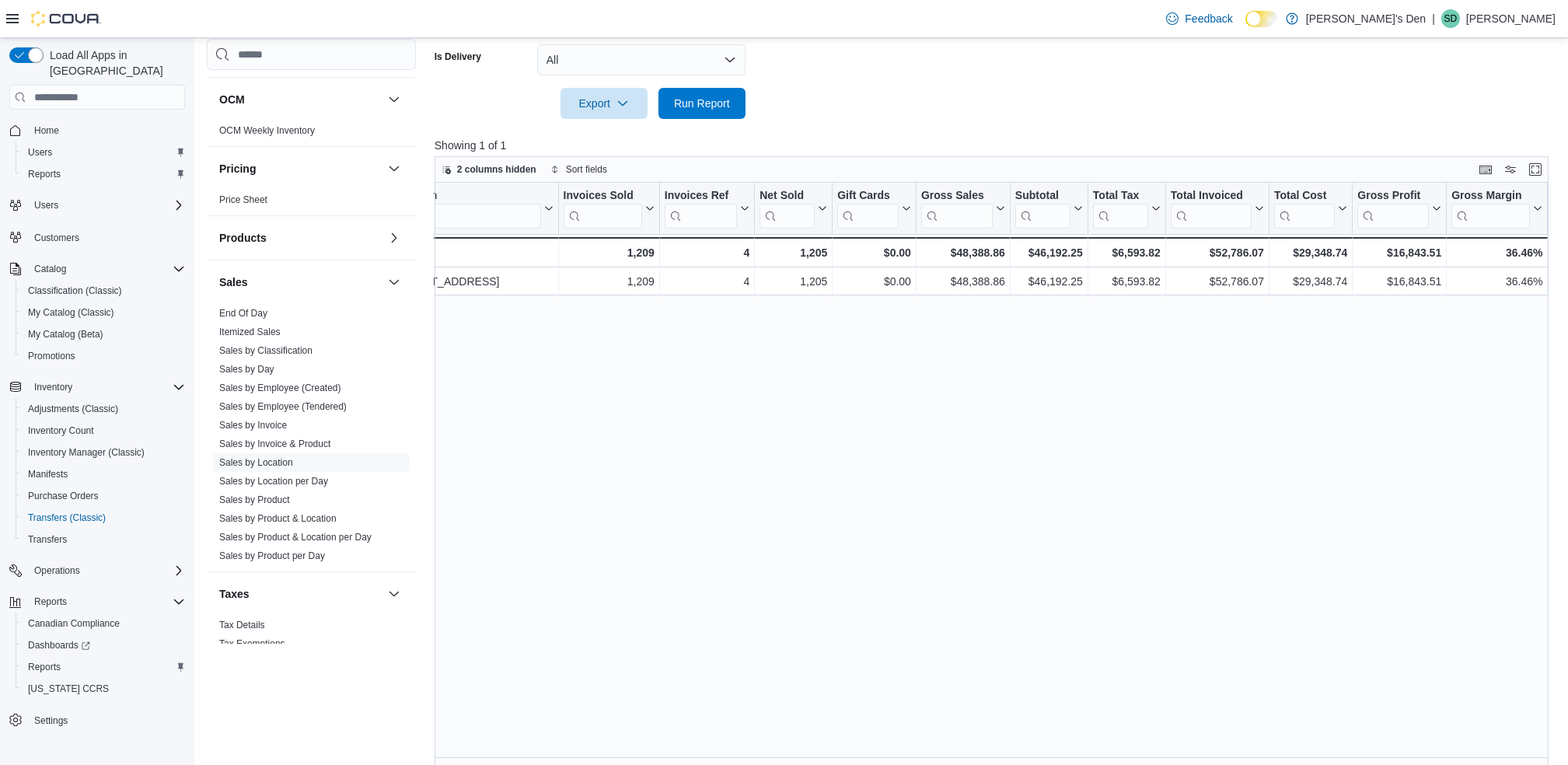
scroll to position [0, 0]
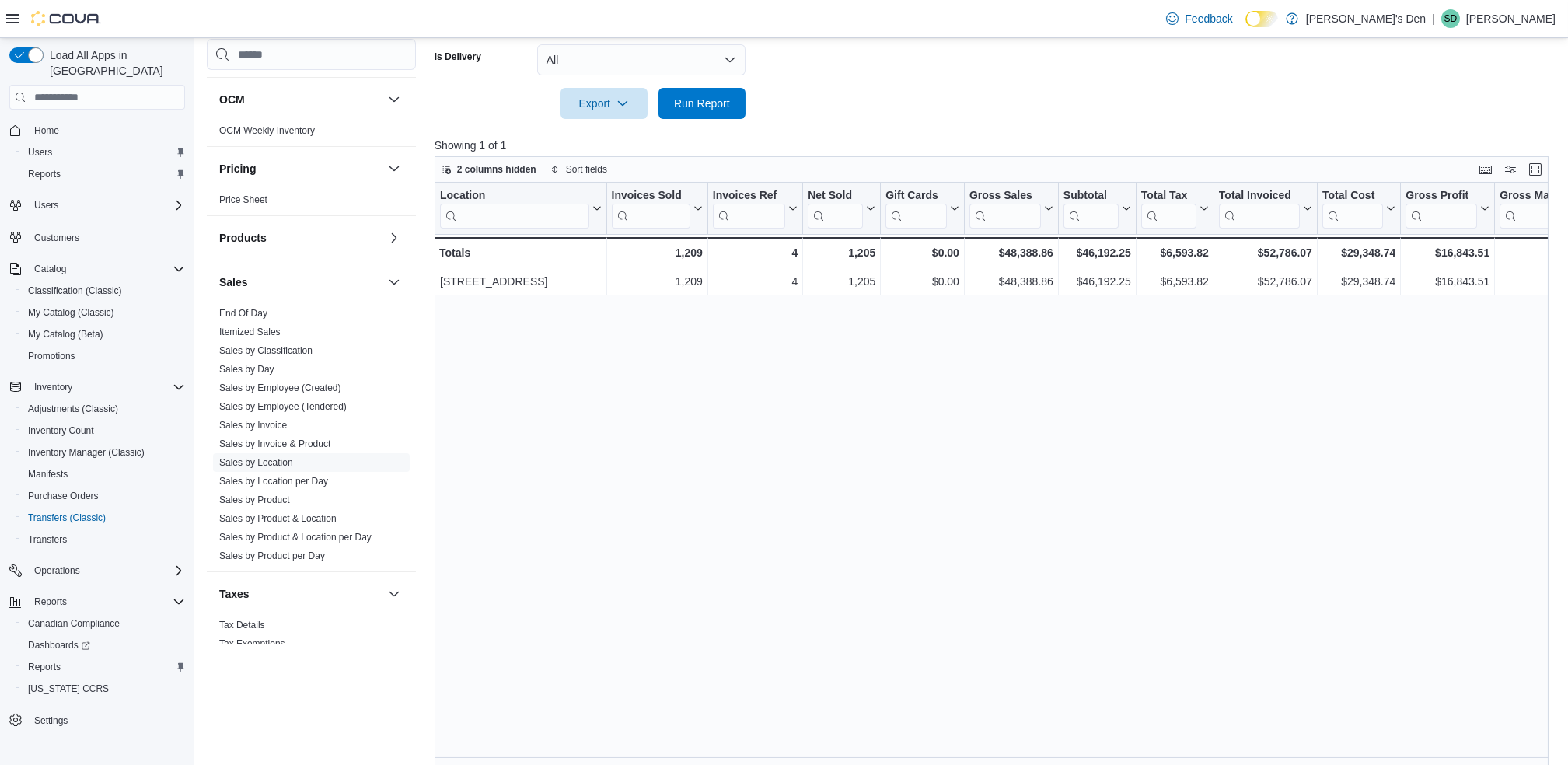
drag, startPoint x: 664, startPoint y: 532, endPoint x: 693, endPoint y: 409, distance: 126.4
click at [665, 532] on div "Location Click to view column header actions Invoices Sold Click to view column…" at bounding box center [997, 475] width 1126 height 585
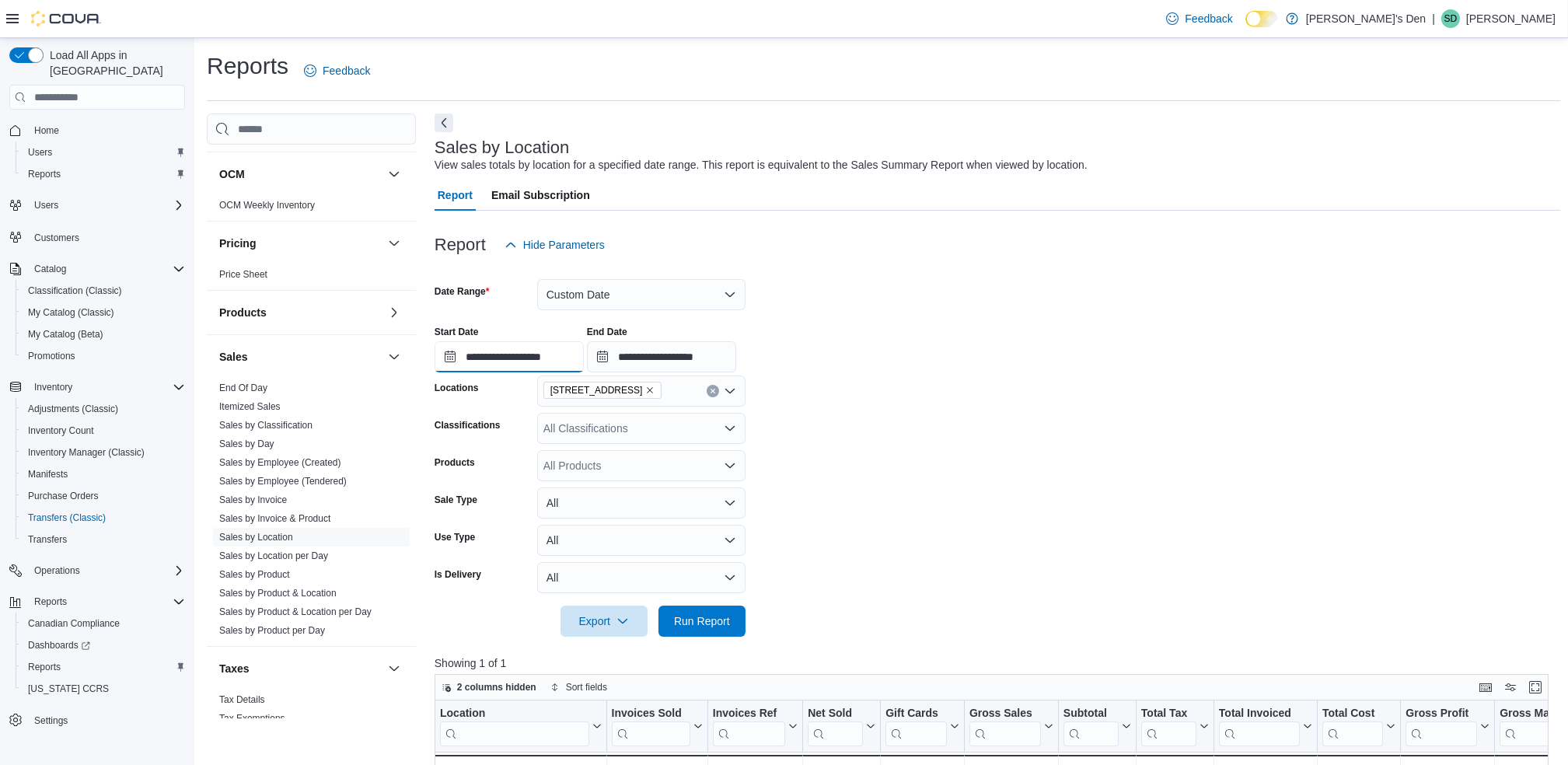
click at [555, 362] on input "**********" at bounding box center [510, 357] width 149 height 31
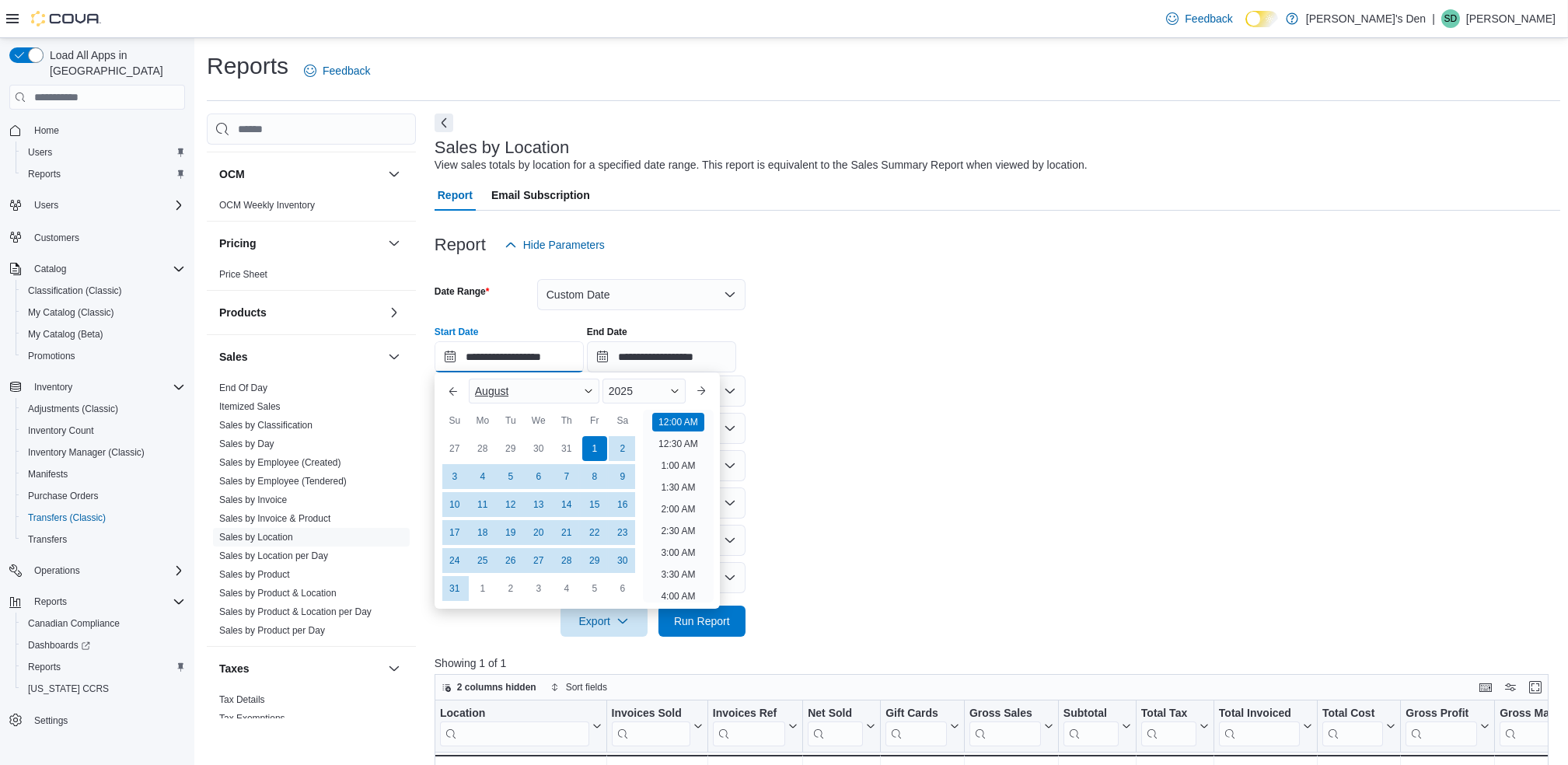
scroll to position [47, 0]
click at [593, 449] on div "1" at bounding box center [594, 449] width 27 height 27
drag, startPoint x: 804, startPoint y: 436, endPoint x: 763, endPoint y: 356, distance: 89.9
click at [805, 434] on form "**********" at bounding box center [997, 448] width 1126 height 376
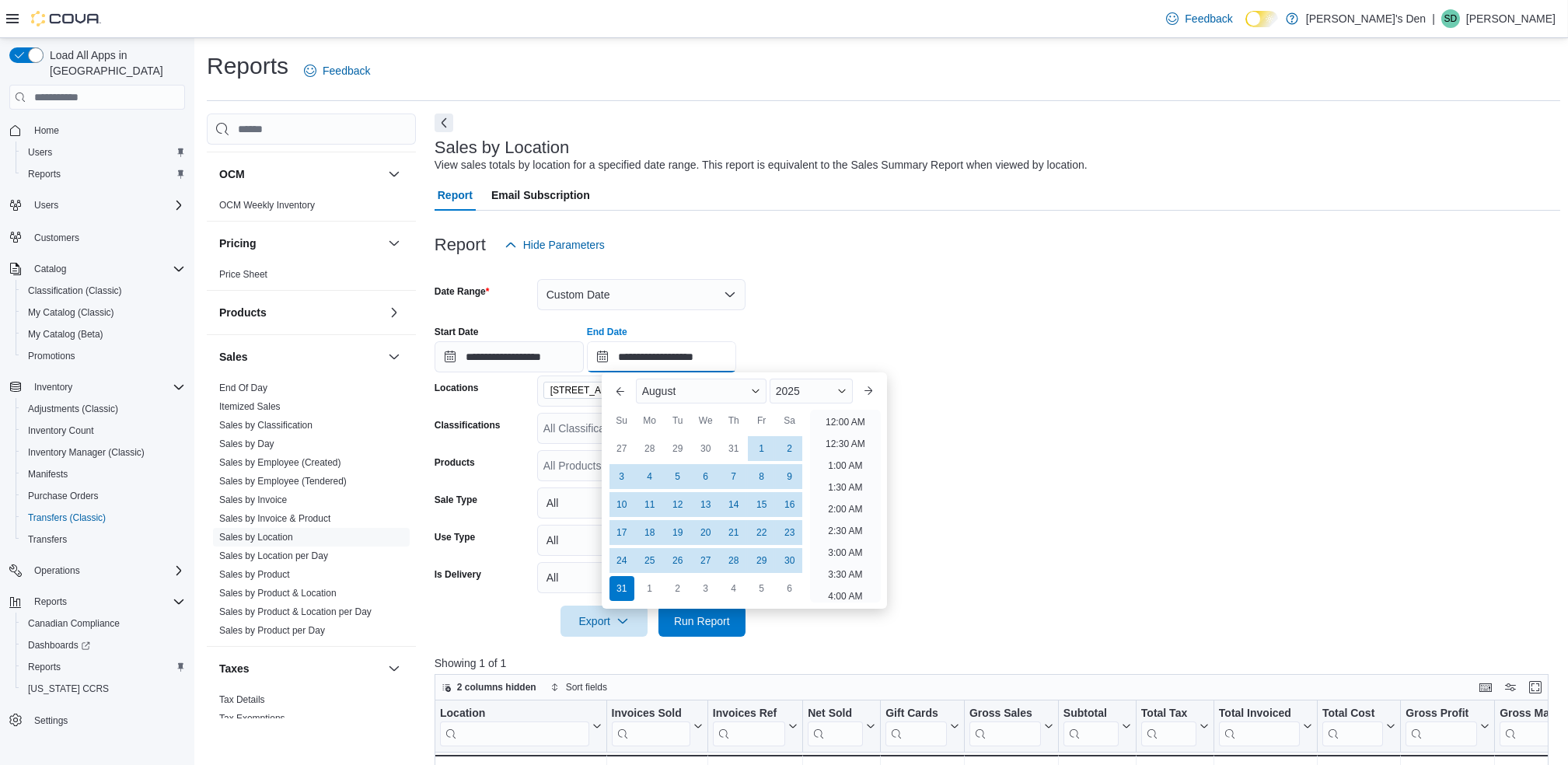
click at [736, 349] on input "**********" at bounding box center [661, 357] width 149 height 31
click at [619, 588] on div "31" at bounding box center [621, 589] width 27 height 27
drag, startPoint x: 622, startPoint y: 584, endPoint x: 983, endPoint y: 346, distance: 432.4
click at [983, 346] on div "**********" at bounding box center [997, 343] width 1126 height 59
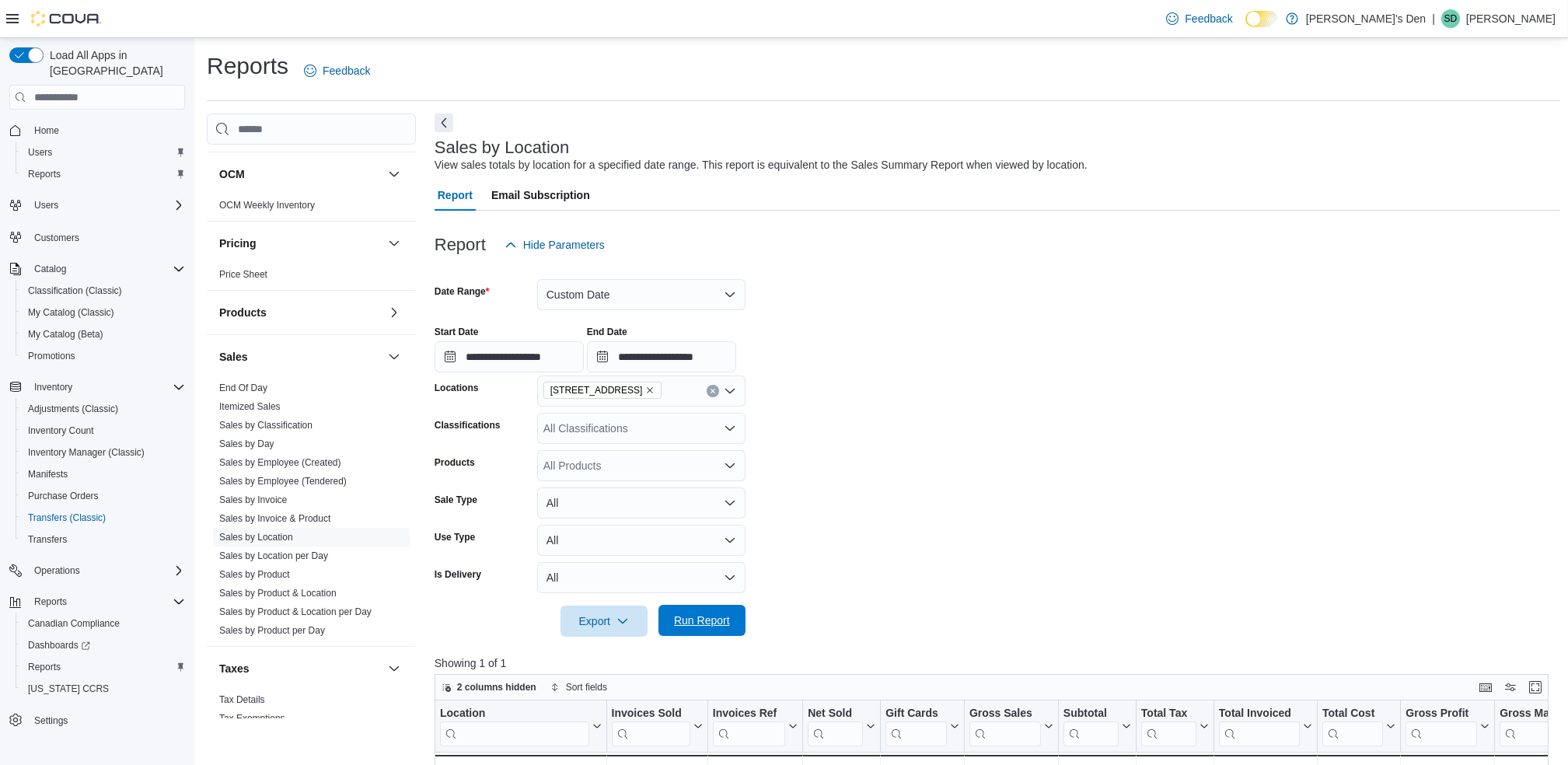
click at [697, 621] on span "Run Report" at bounding box center [702, 621] width 56 height 16
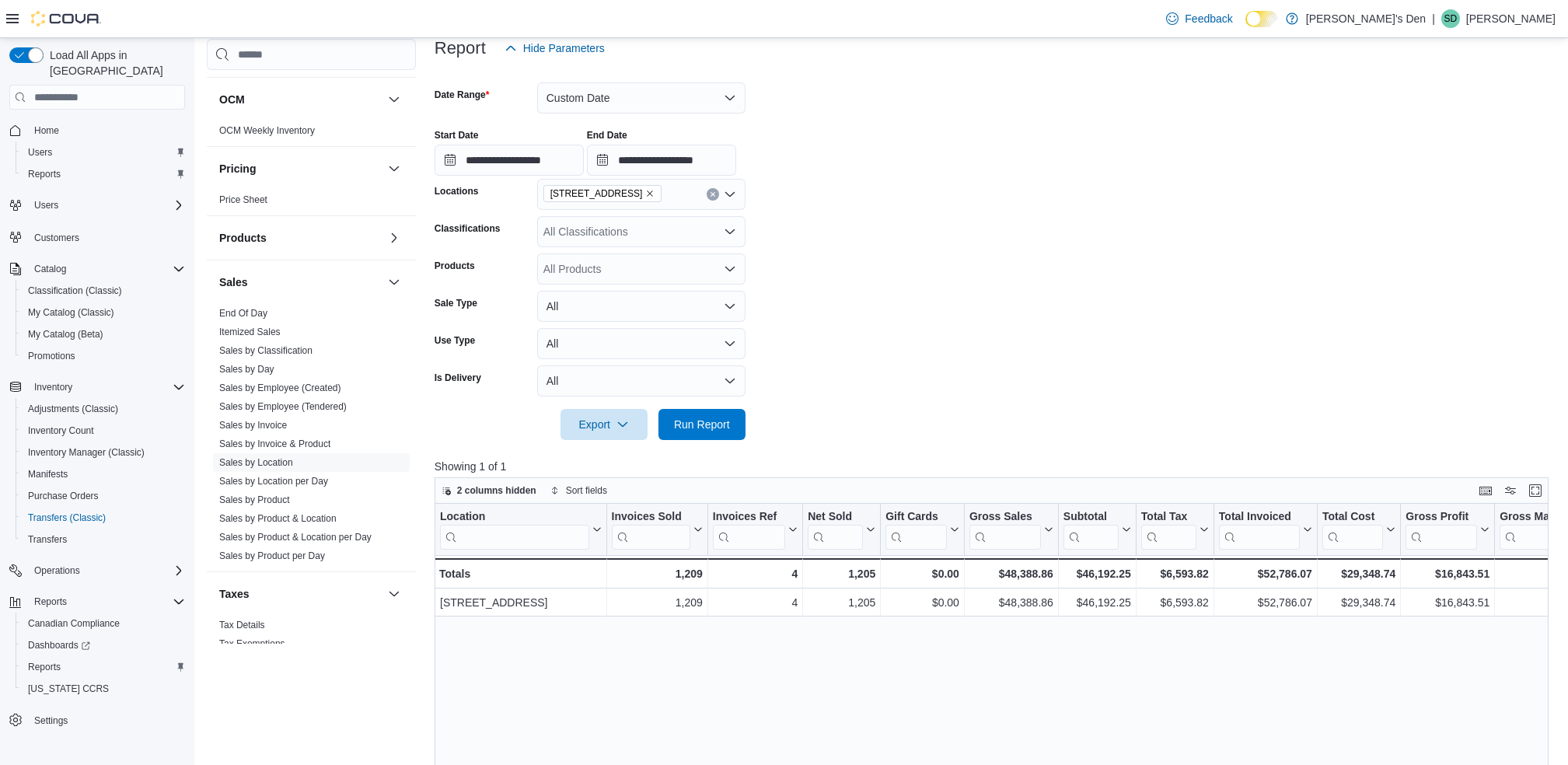
scroll to position [415, 0]
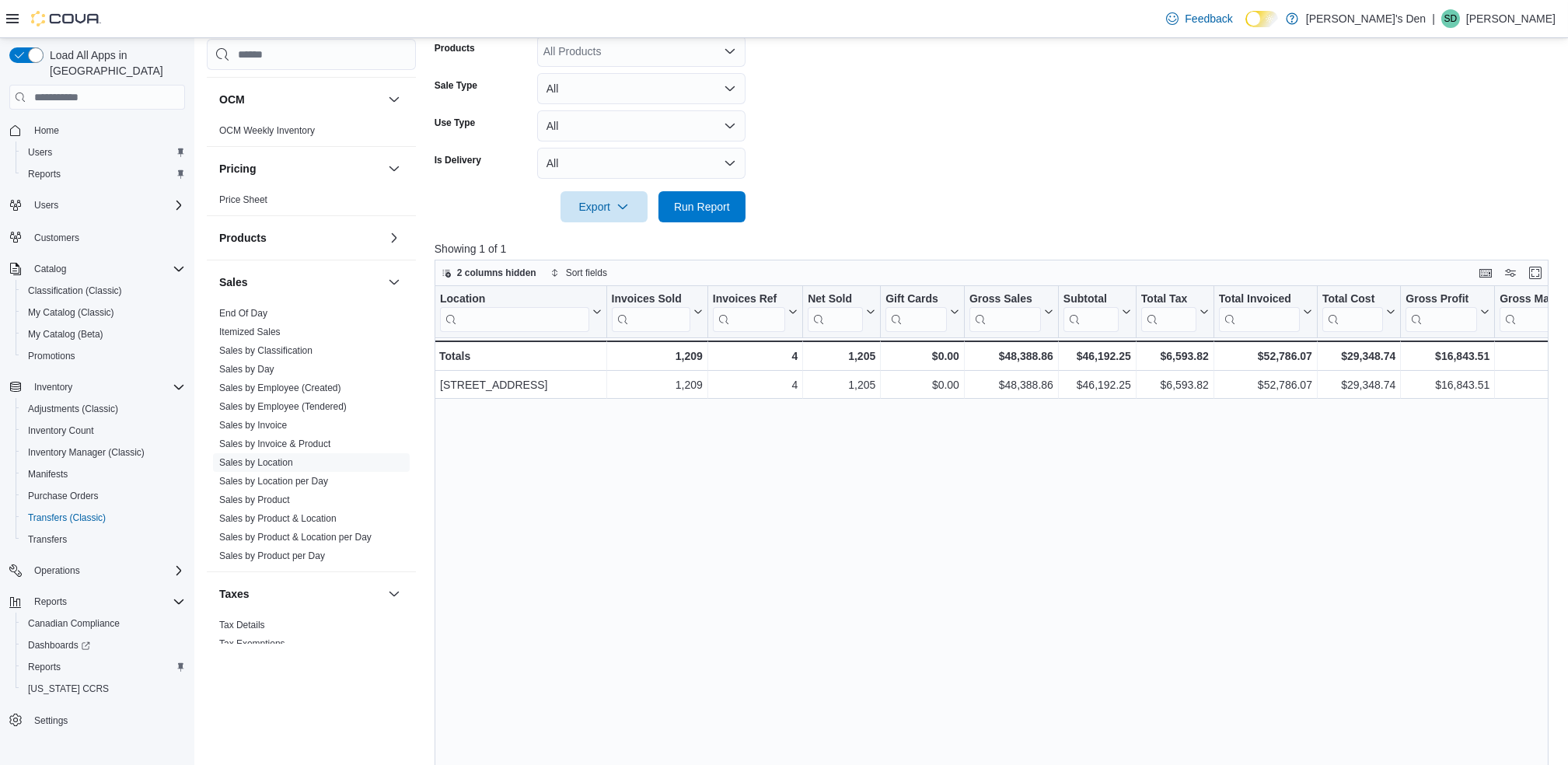
click at [1074, 624] on div "Location Click to view column header actions Invoices Sold Click to view column…" at bounding box center [997, 579] width 1126 height 585
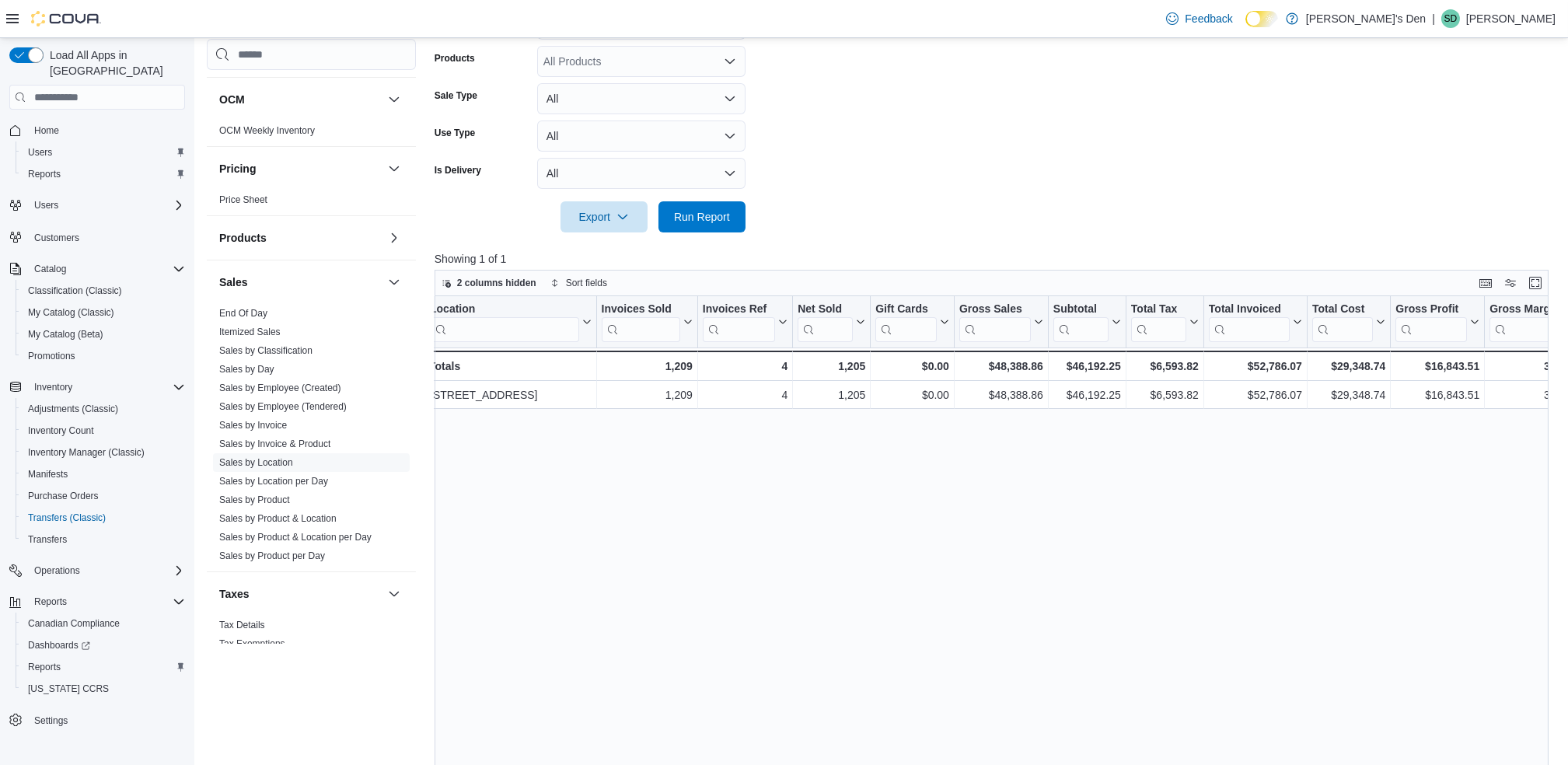
scroll to position [118, 0]
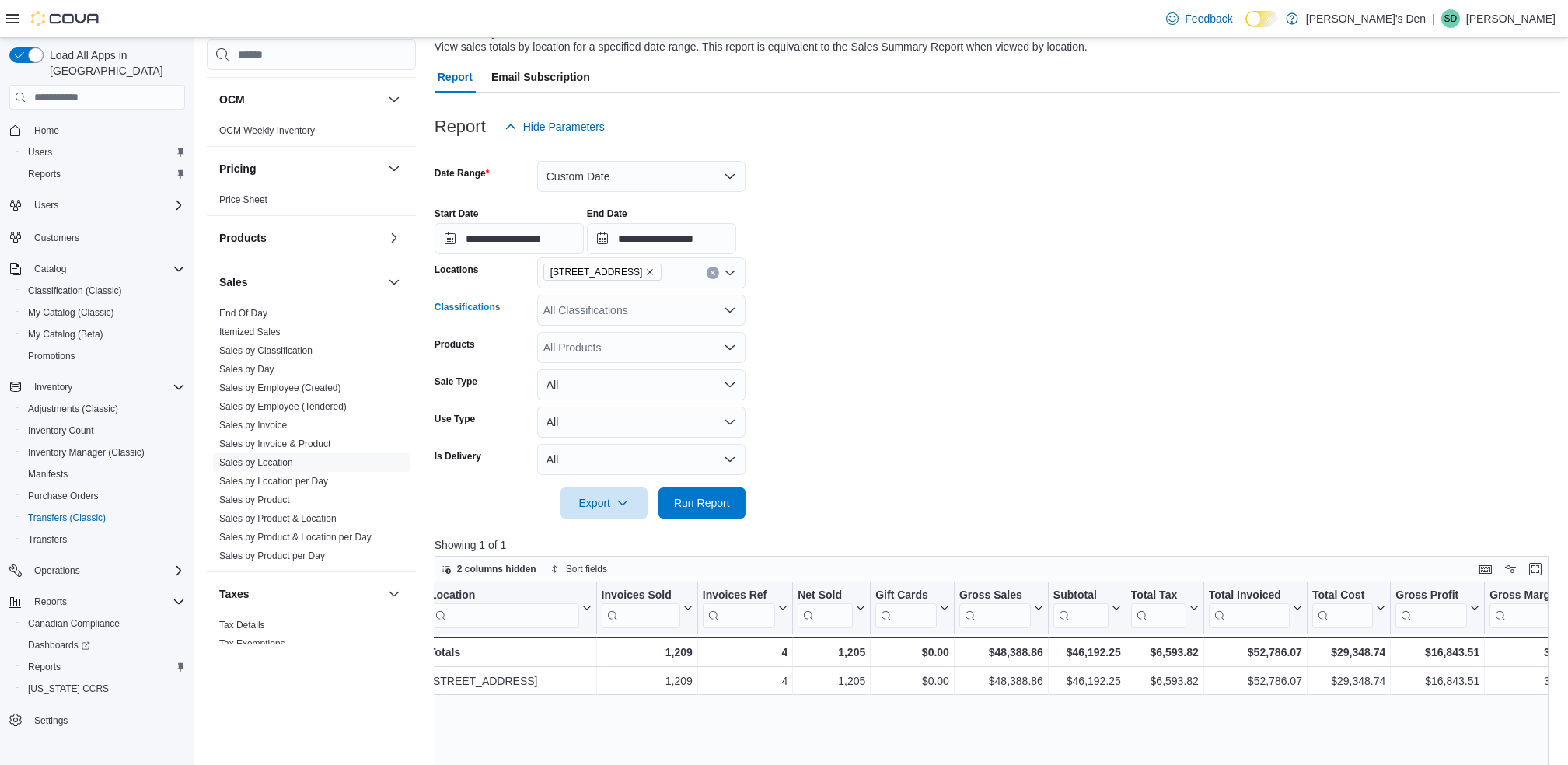
click at [727, 314] on icon "Open list of options" at bounding box center [729, 310] width 13 height 13
click at [658, 359] on span "Cannabis Products" at bounding box center [616, 359] width 91 height 16
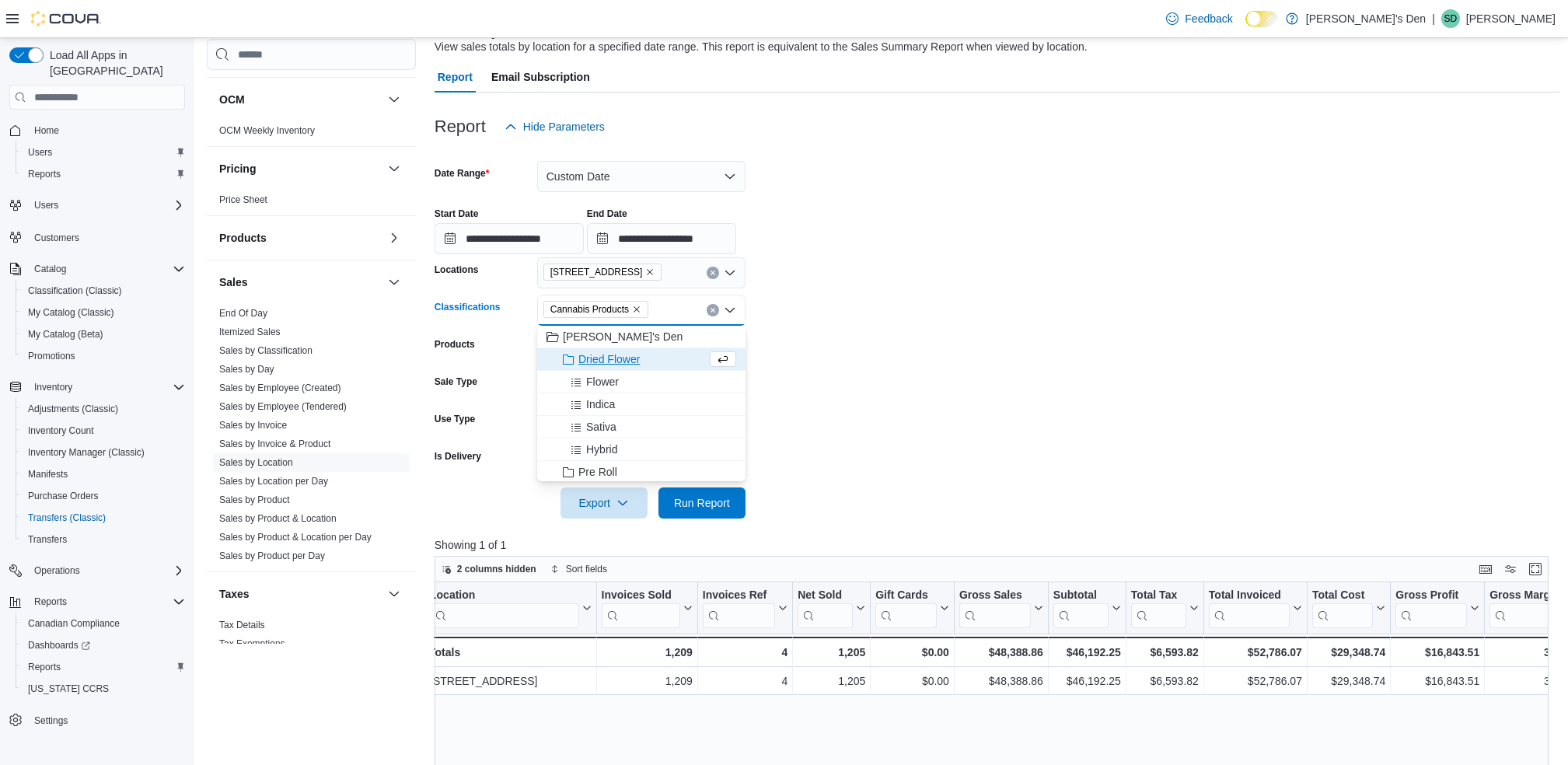
click at [887, 376] on form "**********" at bounding box center [997, 330] width 1126 height 376
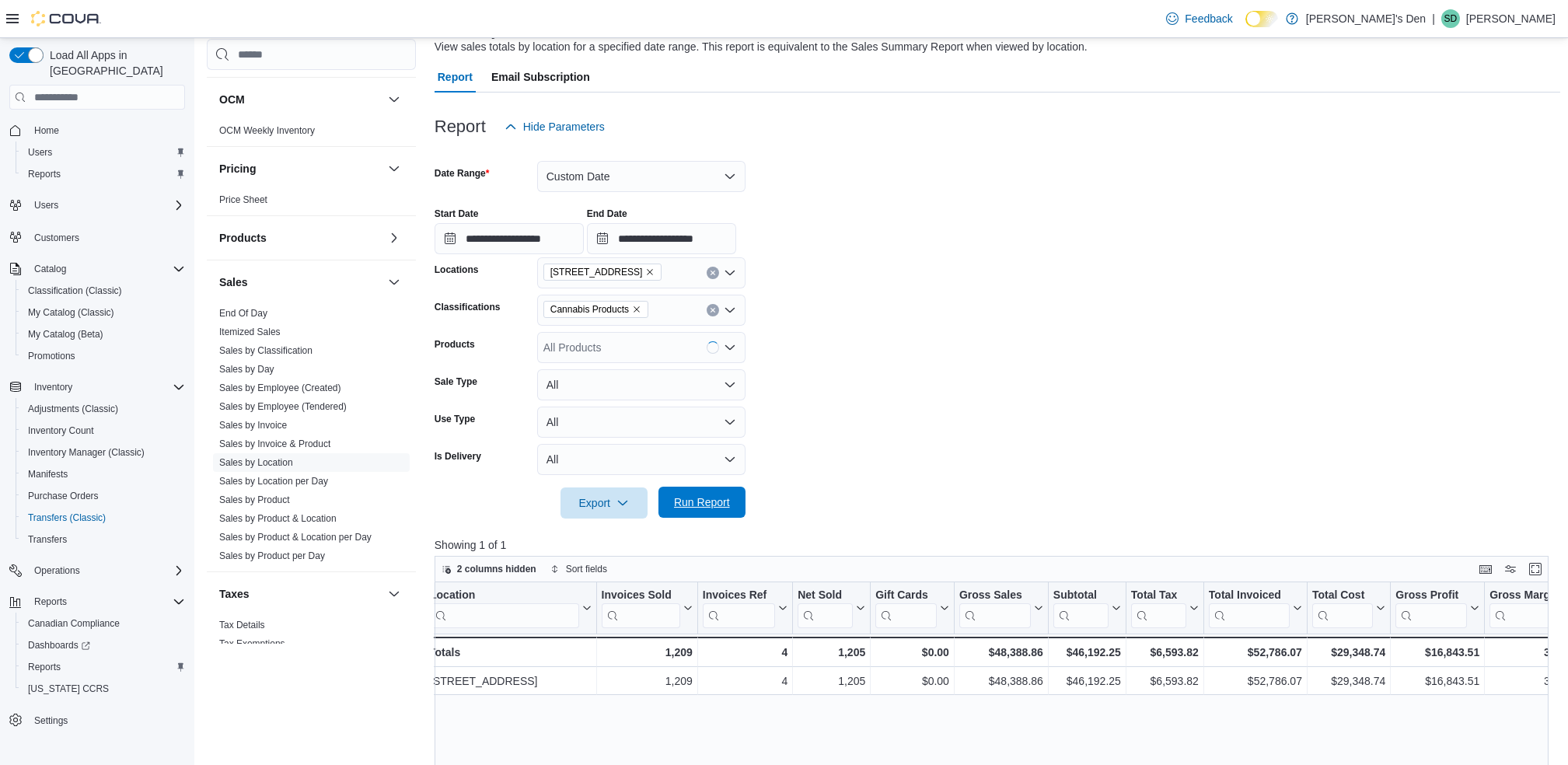
click at [699, 513] on span "Run Report" at bounding box center [703, 502] width 69 height 31
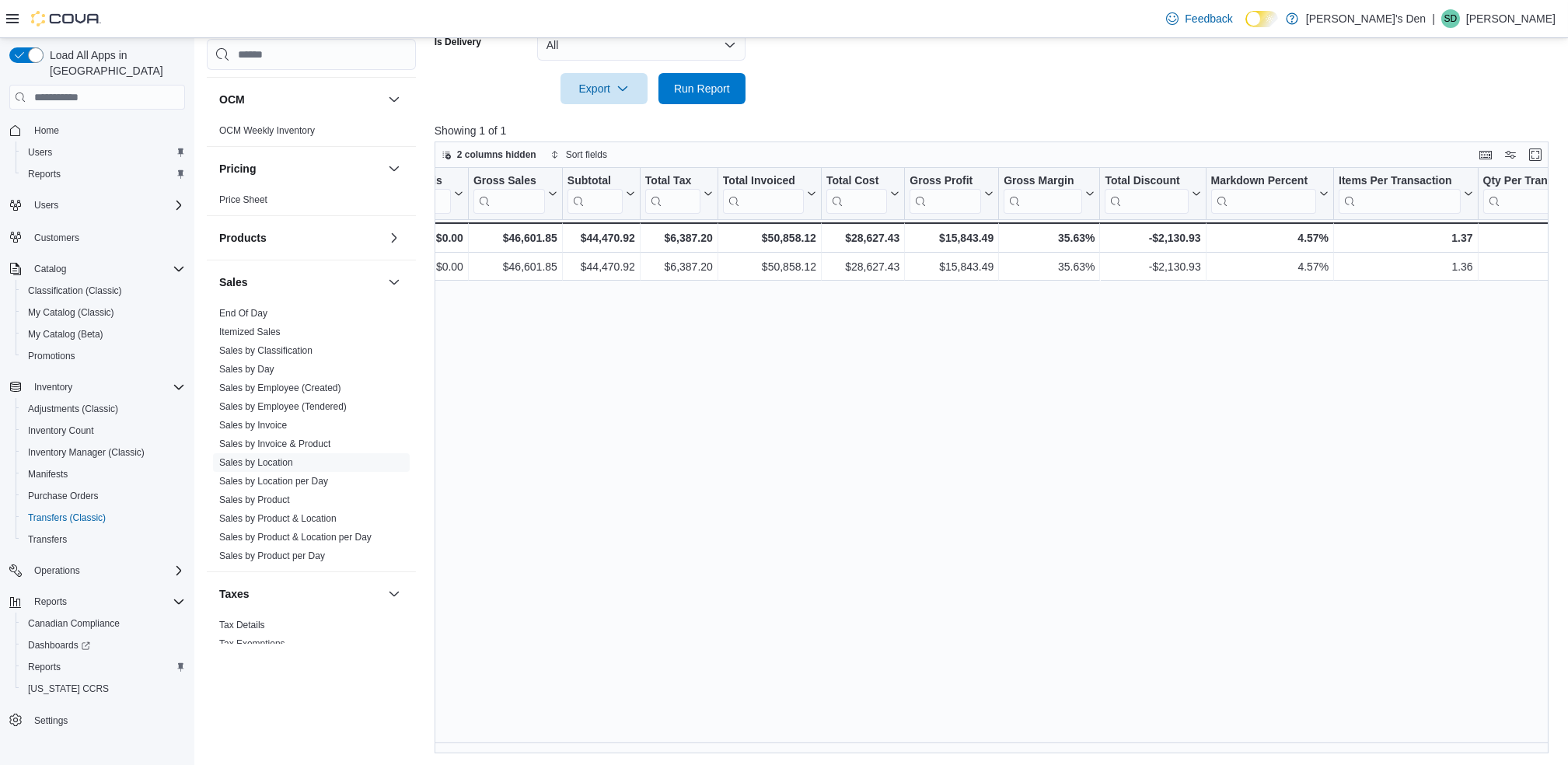
scroll to position [0, 499]
click at [615, 416] on div "Location Click to view column header actions Invoices Sold Click to view column…" at bounding box center [997, 460] width 1126 height 585
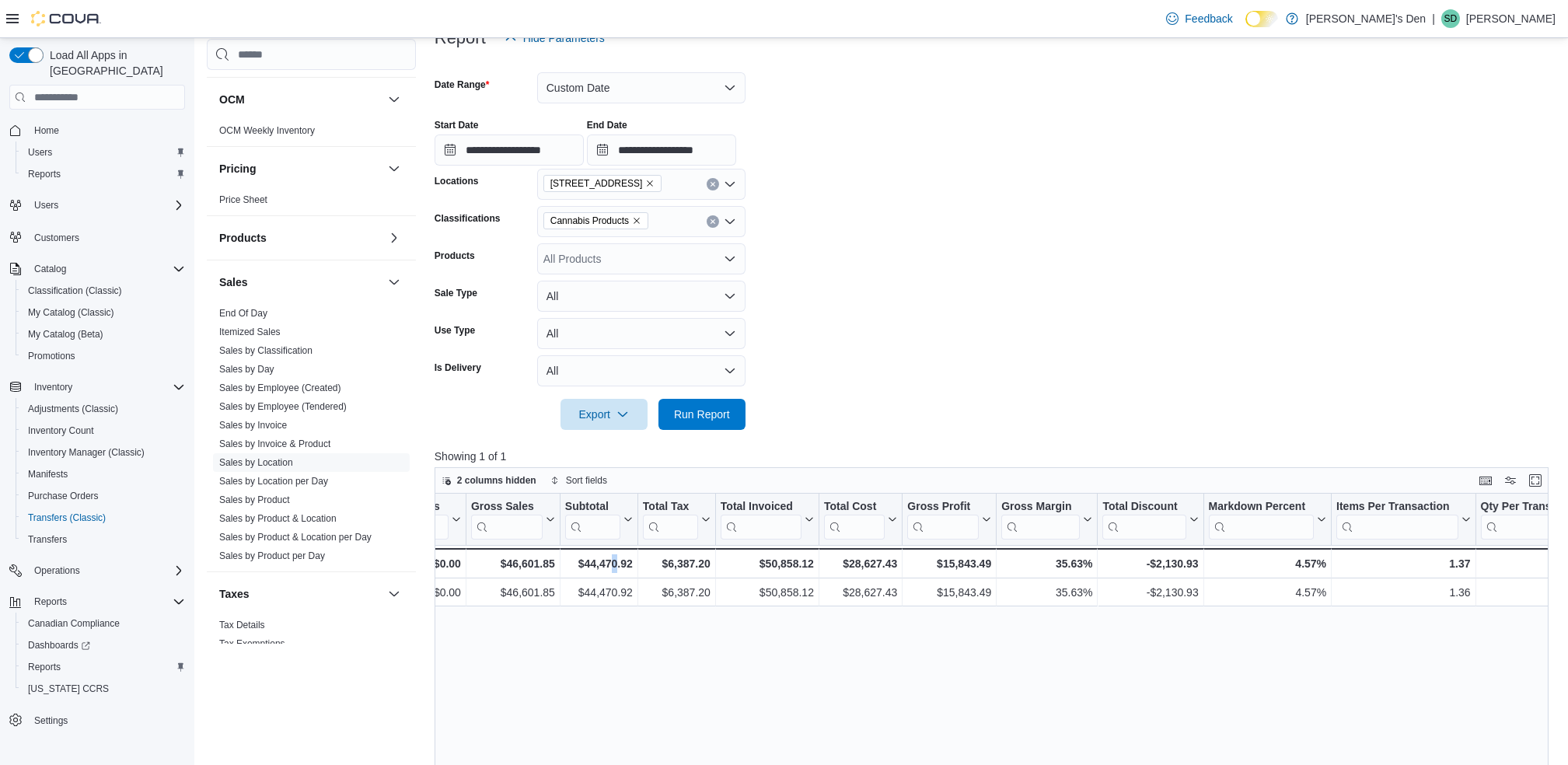
scroll to position [15, 0]
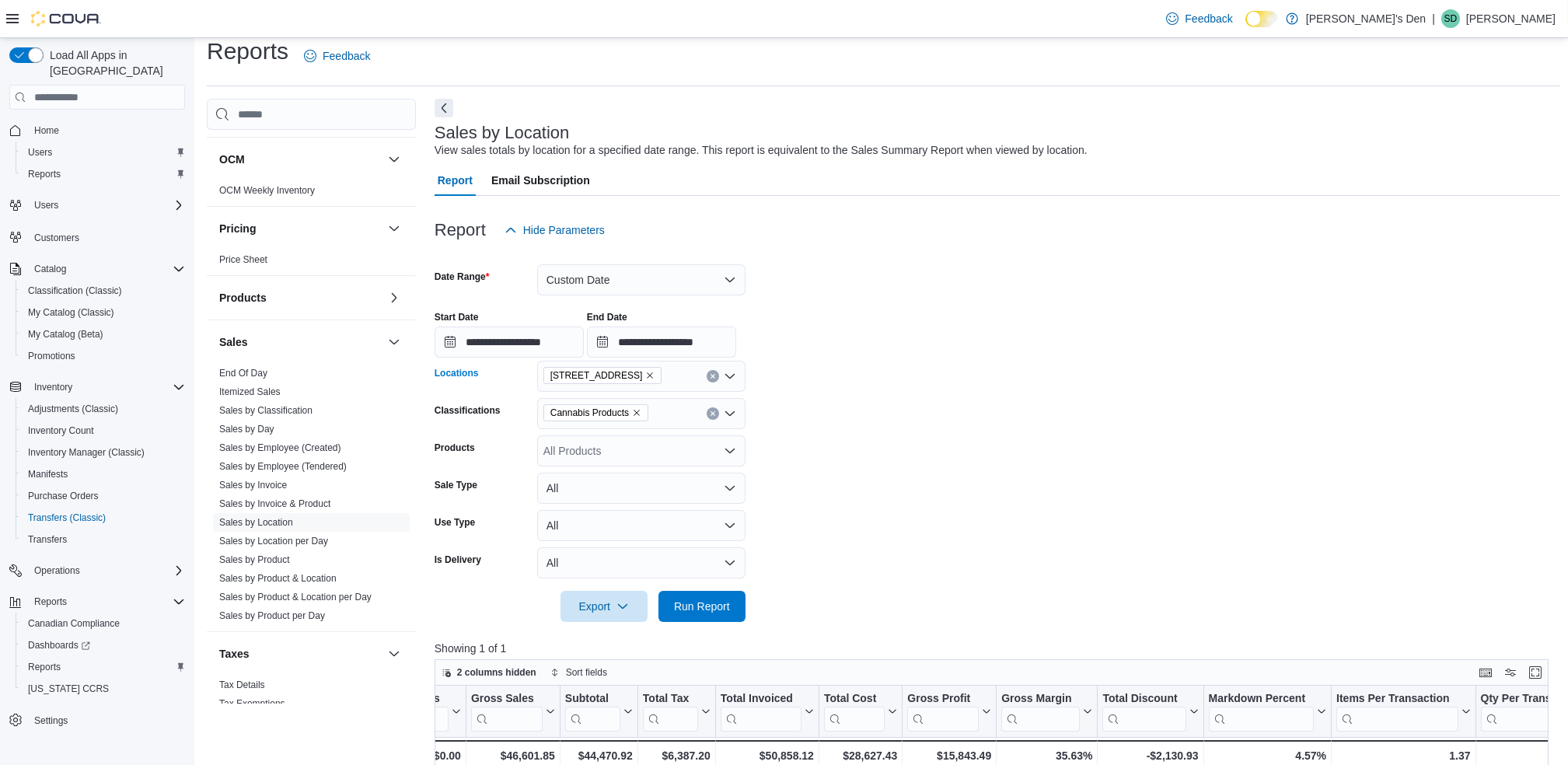
click at [662, 376] on span "[STREET_ADDRESS]" at bounding box center [603, 375] width 119 height 17
click at [655, 377] on icon "Remove 68 Broadway Avenue North from selection in this group" at bounding box center [650, 375] width 9 height 9
click at [645, 427] on span "[STREET_ADDRESS]" at bounding box center [625, 425] width 107 height 16
drag, startPoint x: 807, startPoint y: 439, endPoint x: 770, endPoint y: 495, distance: 67.1
click at [807, 440] on form "**********" at bounding box center [997, 434] width 1126 height 376
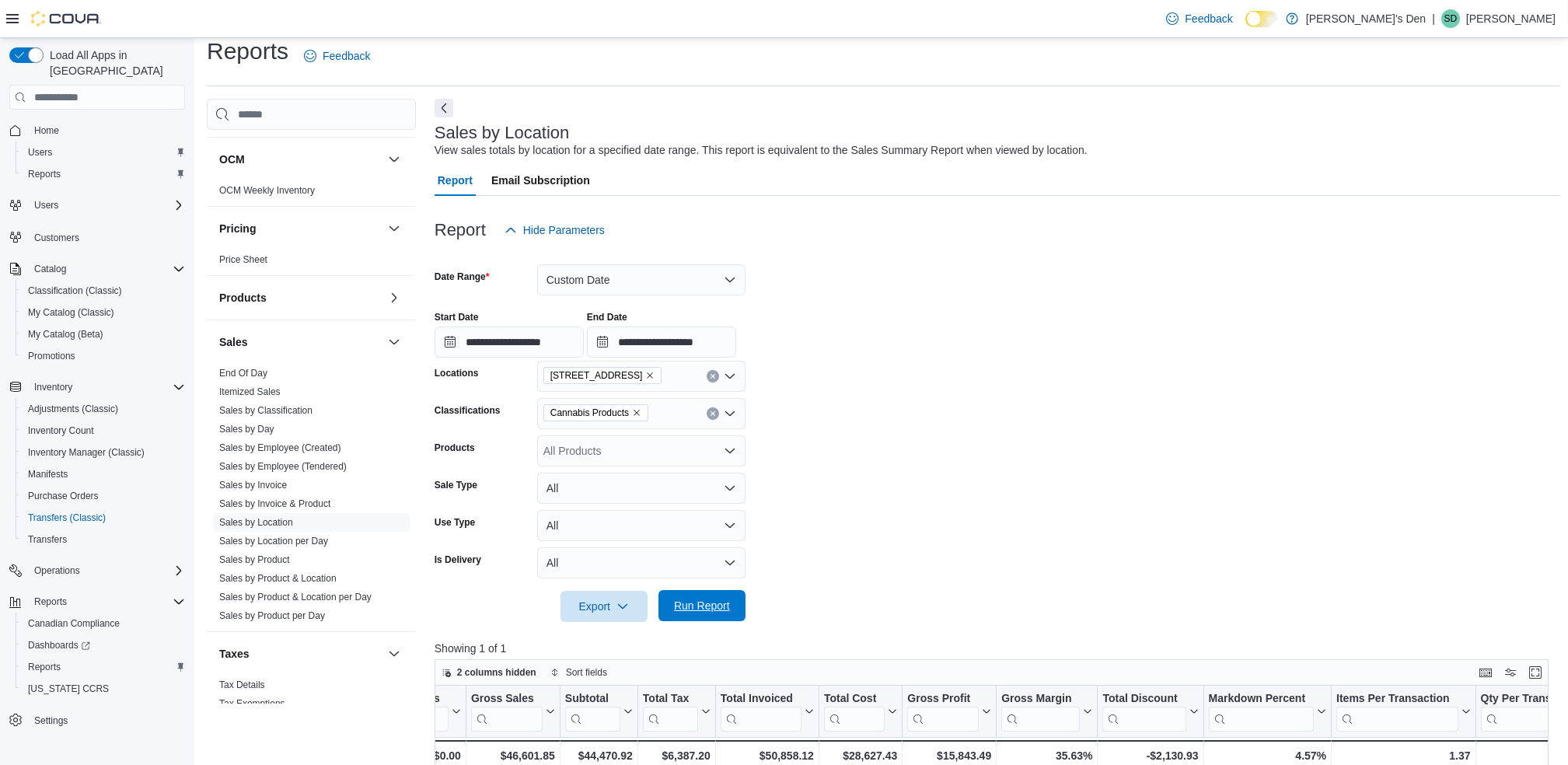
click at [676, 596] on span "Run Report" at bounding box center [703, 605] width 69 height 31
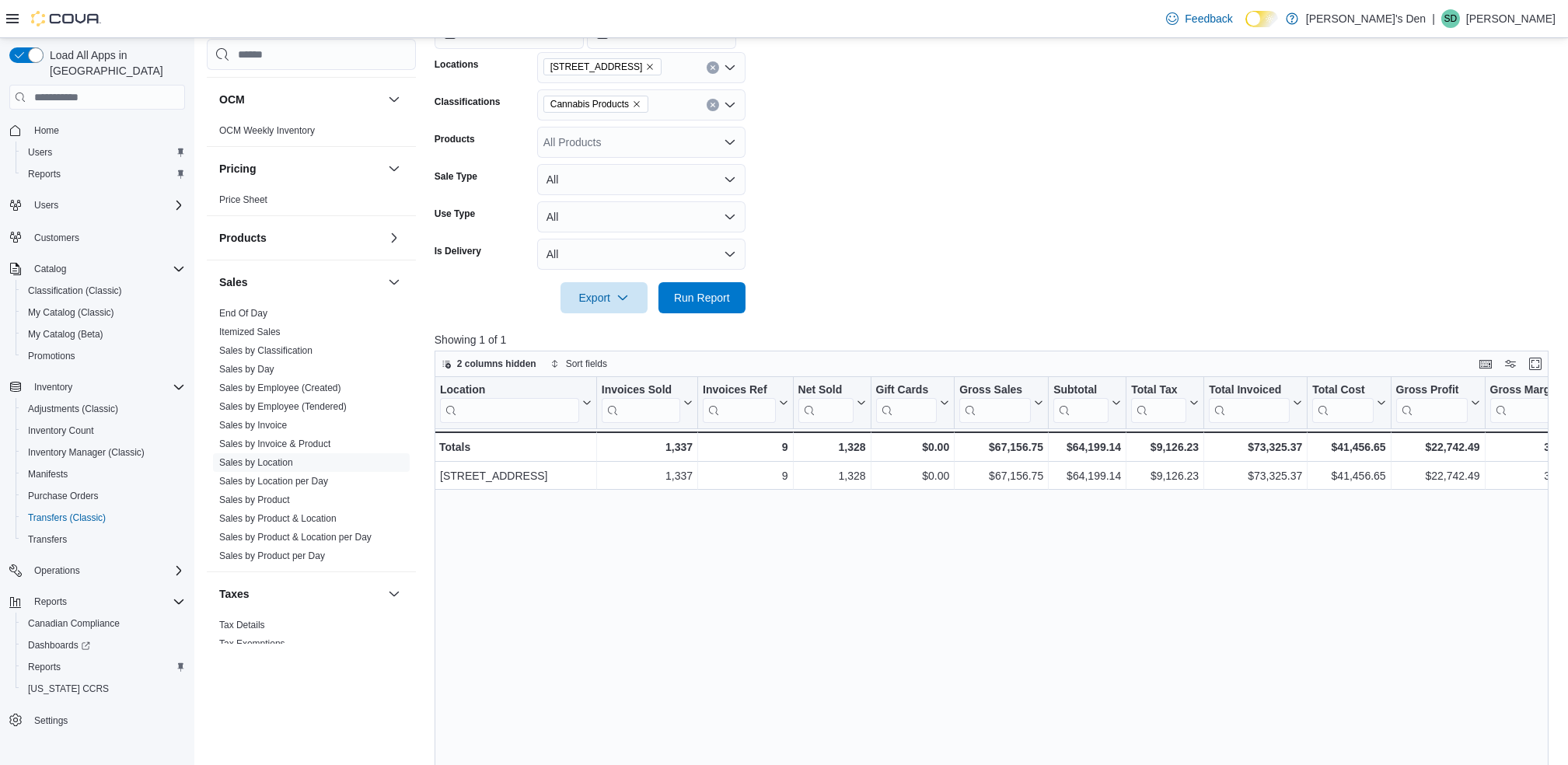
scroll to position [429, 0]
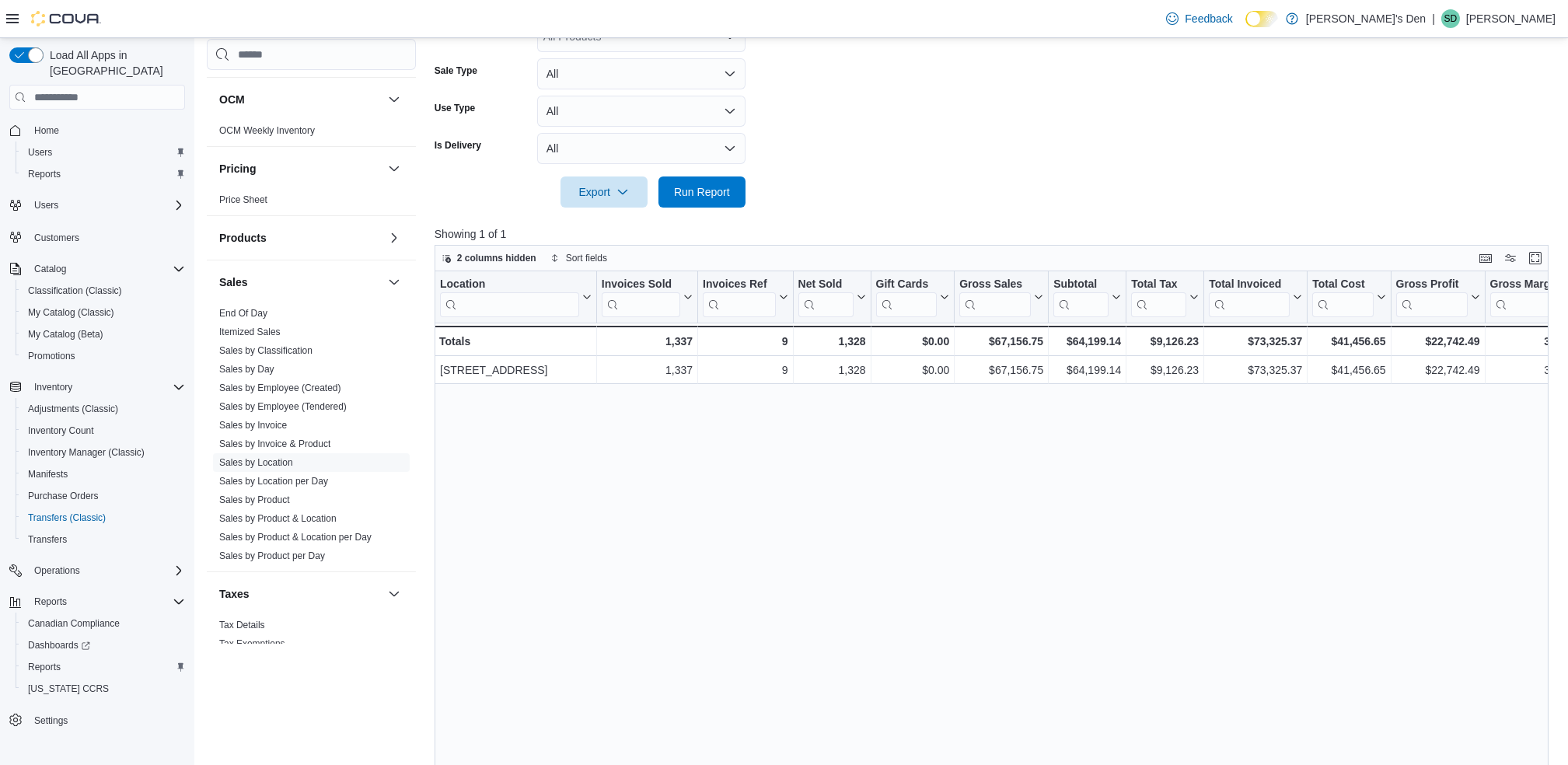
click at [927, 631] on div "Location Click to view column header actions Invoices Sold Click to view column…" at bounding box center [997, 563] width 1126 height 585
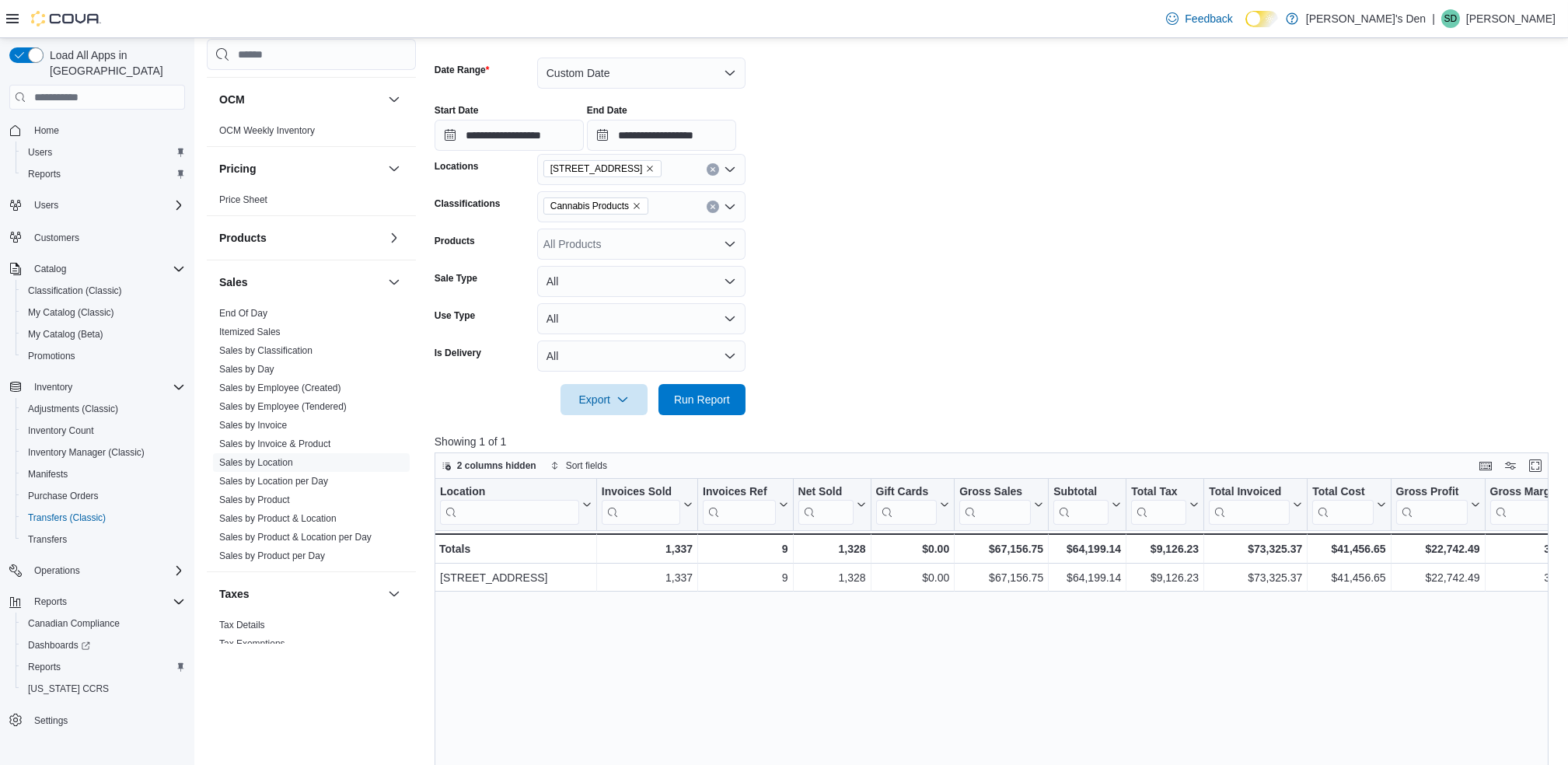
scroll to position [532, 0]
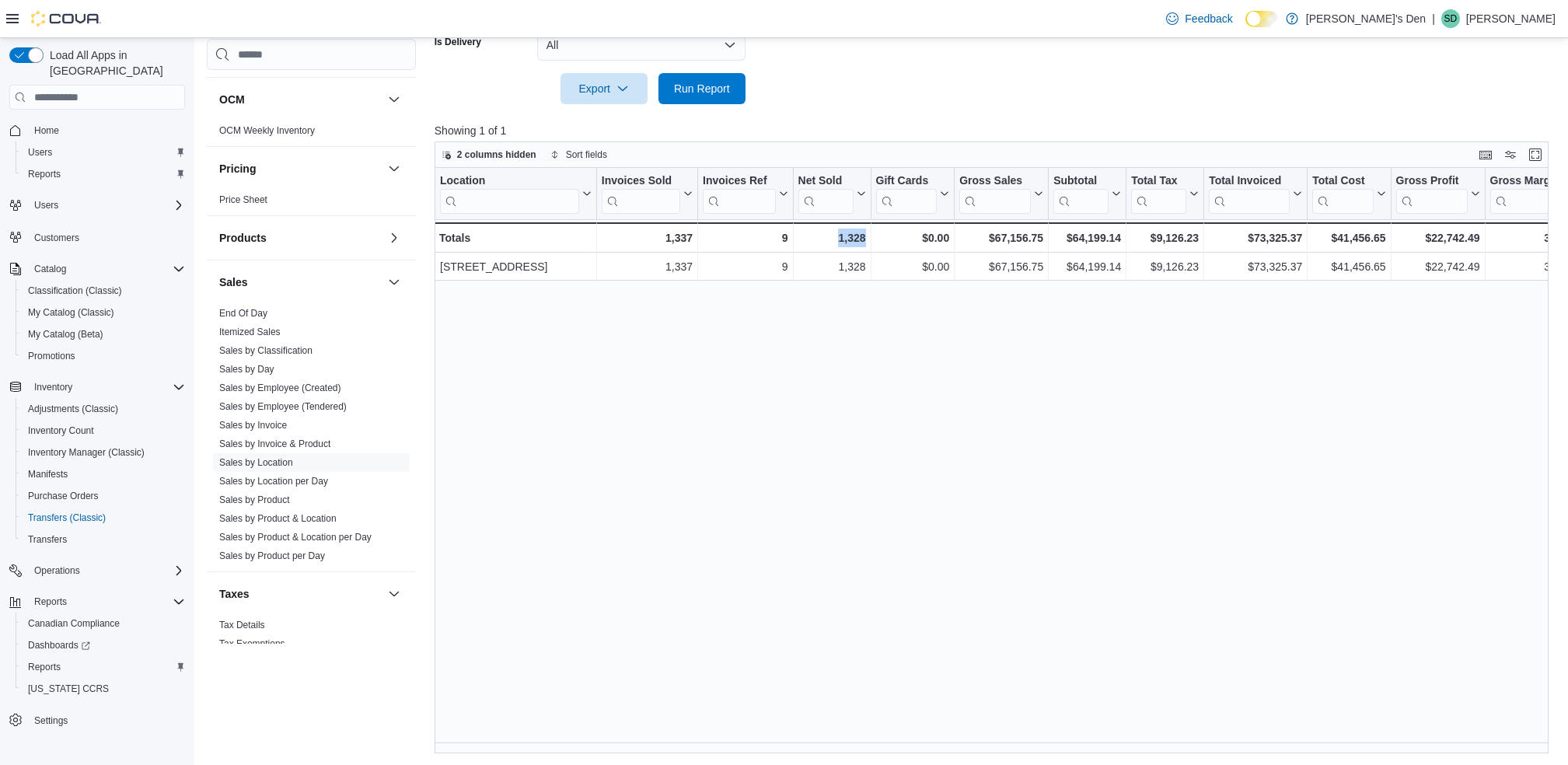
drag, startPoint x: 825, startPoint y: 741, endPoint x: 923, endPoint y: 710, distance: 102.8
click at [923, 710] on div "Location Click to view column header actions Invoices Sold Click to view column…" at bounding box center [997, 460] width 1126 height 585
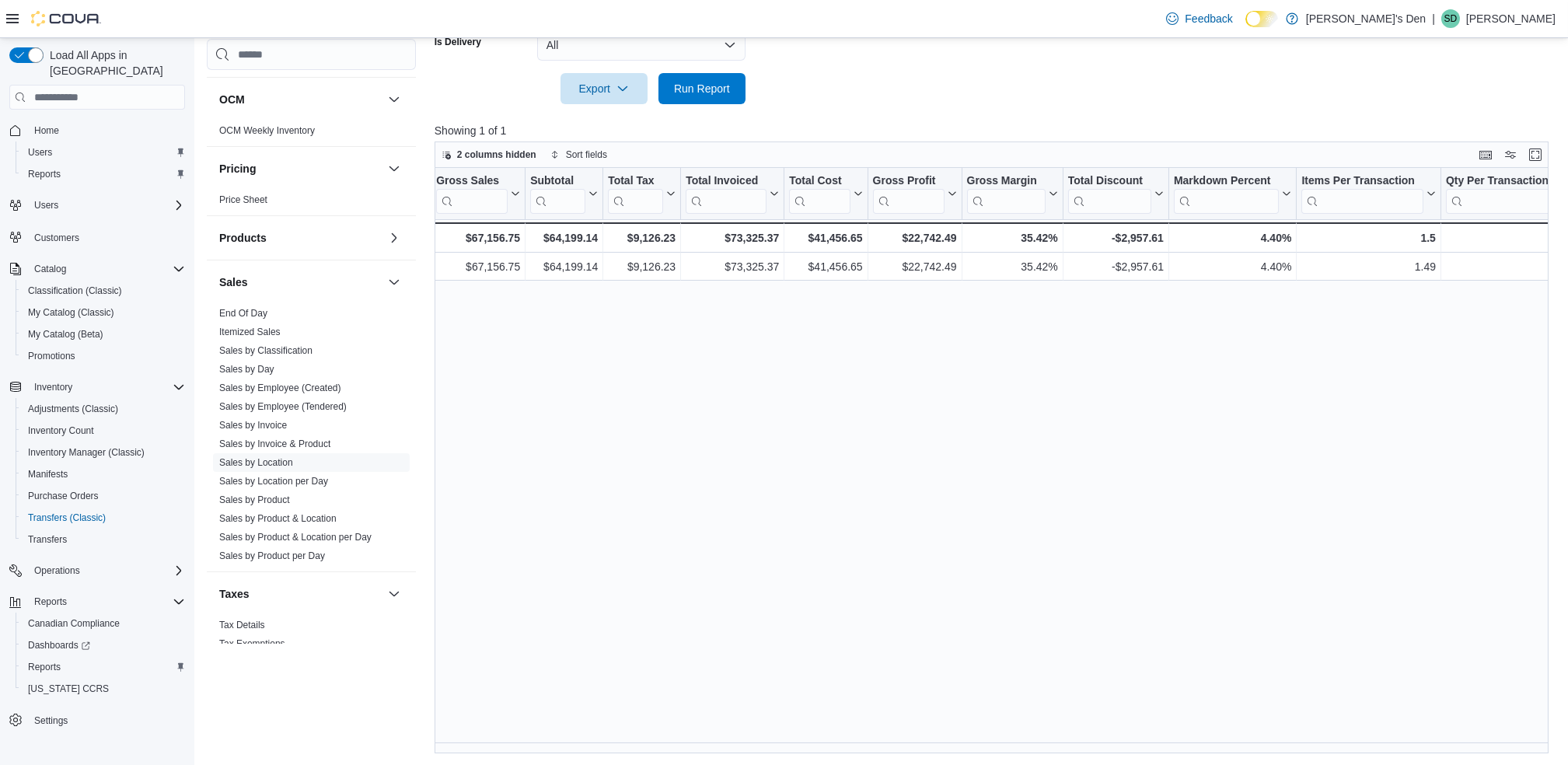
scroll to position [0, 524]
drag, startPoint x: 658, startPoint y: 378, endPoint x: 663, endPoint y: 371, distance: 8.6
click at [663, 371] on div "Location Click to view column header actions Invoices Sold Click to view column…" at bounding box center [997, 460] width 1126 height 585
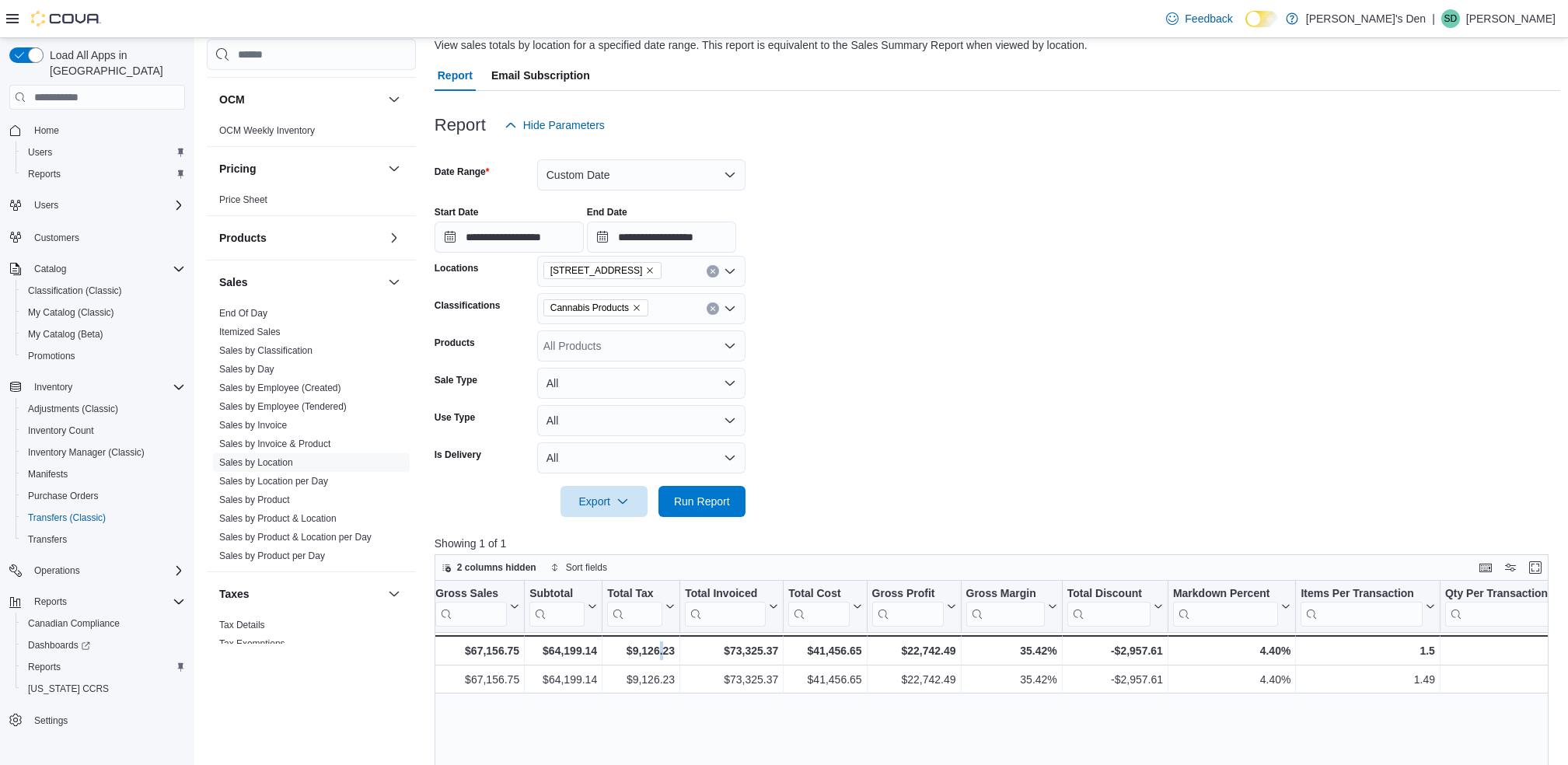
scroll to position [118, 0]
click at [655, 272] on icon "Remove 1408 Cariboo Highway 97 from selection in this group" at bounding box center [650, 272] width 9 height 9
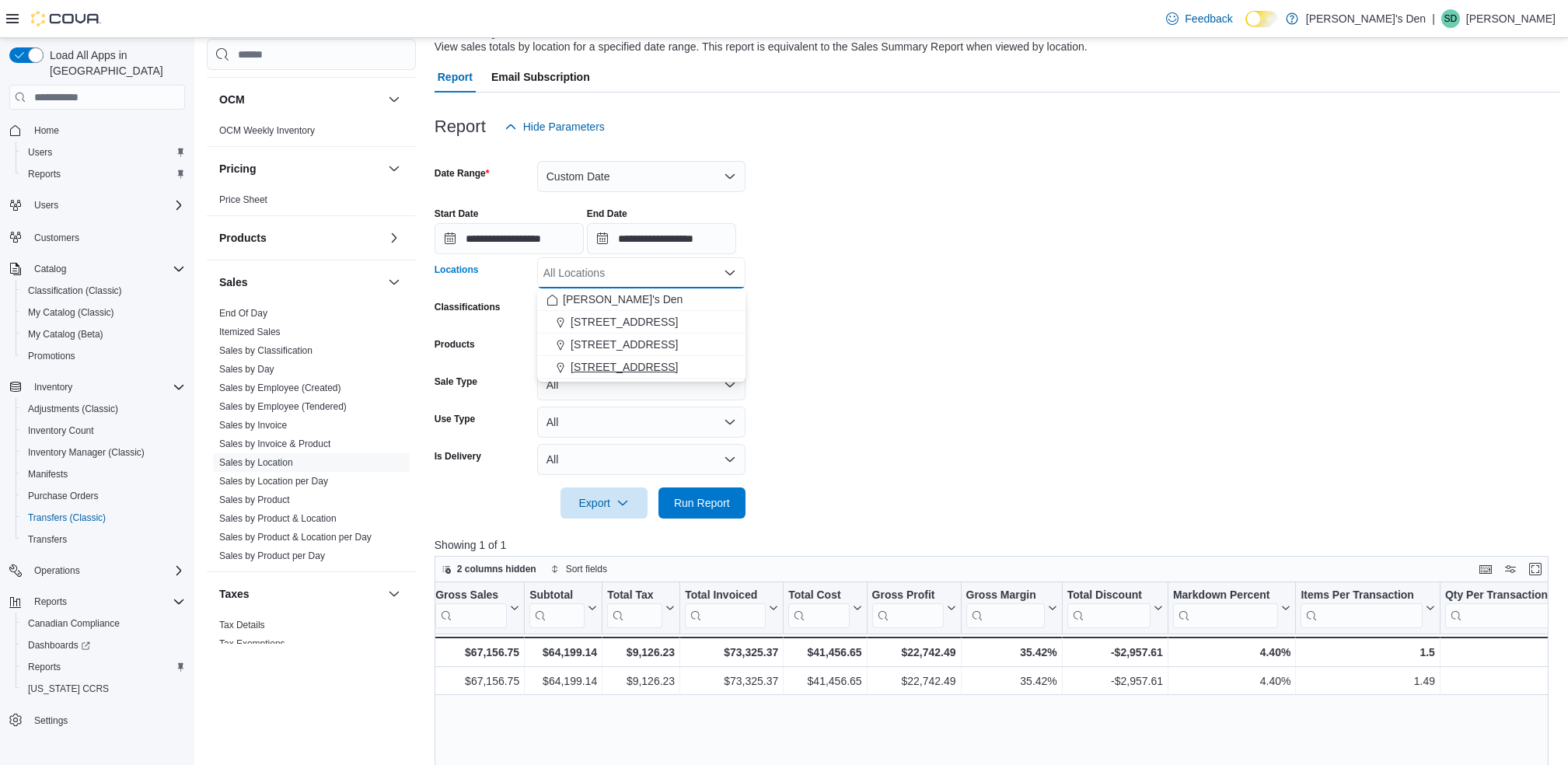
drag, startPoint x: 595, startPoint y: 365, endPoint x: 651, endPoint y: 378, distance: 57.5
click at [594, 365] on span "[STREET_ADDRESS]" at bounding box center [625, 367] width 107 height 16
click at [809, 413] on form "**********" at bounding box center [997, 330] width 1126 height 376
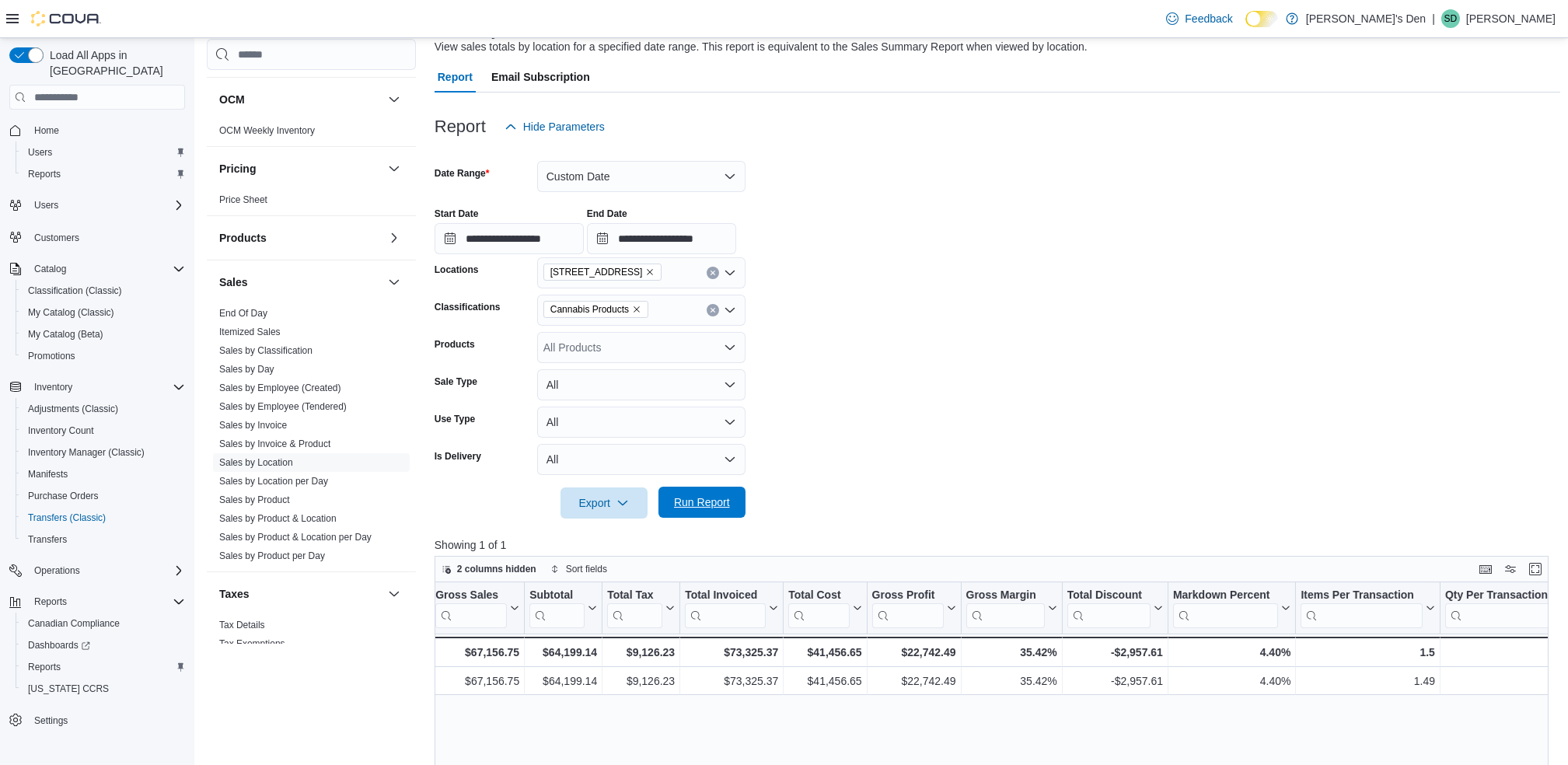
click at [706, 515] on span "Run Report" at bounding box center [703, 502] width 69 height 31
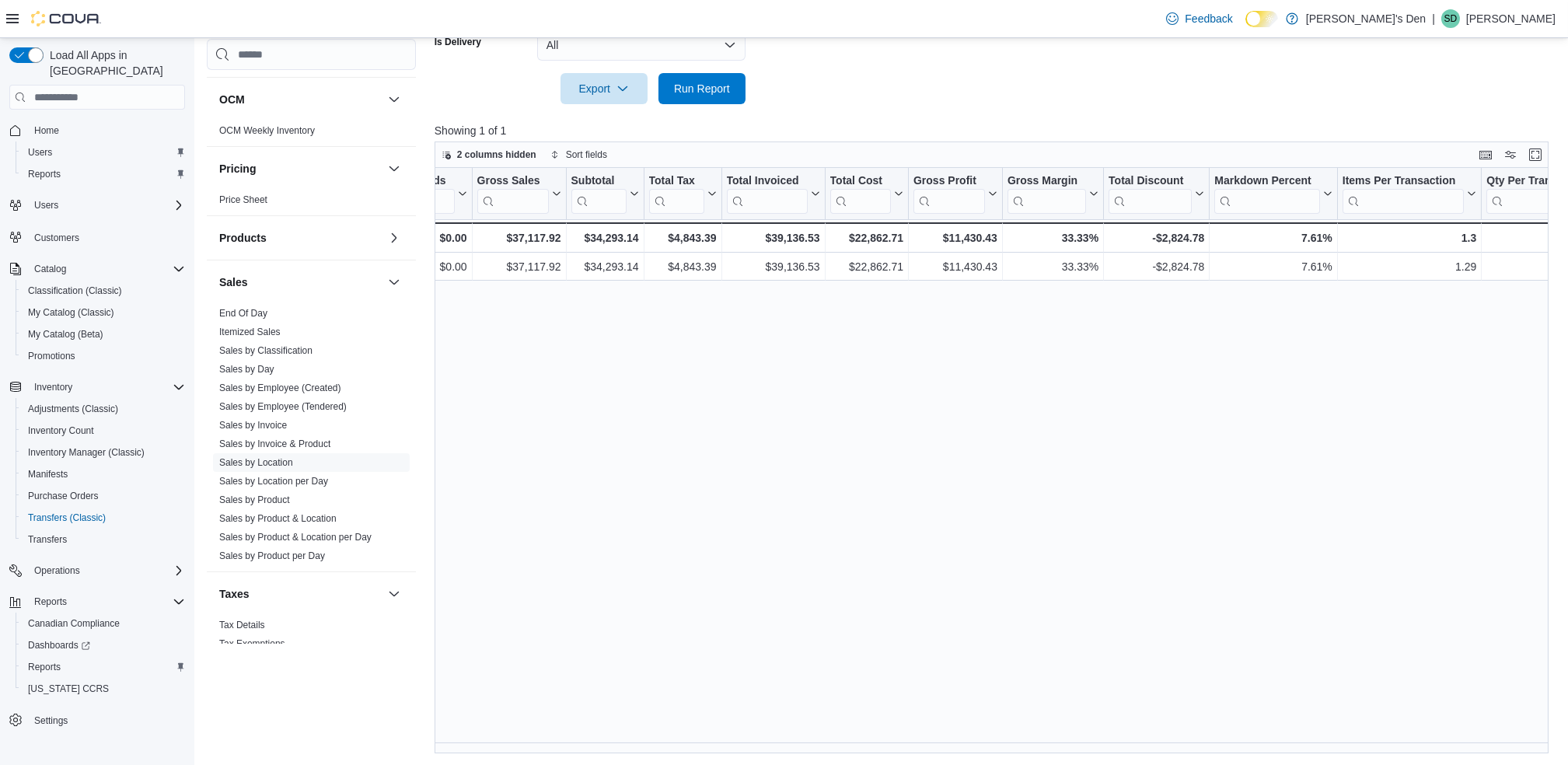
scroll to position [0, 449]
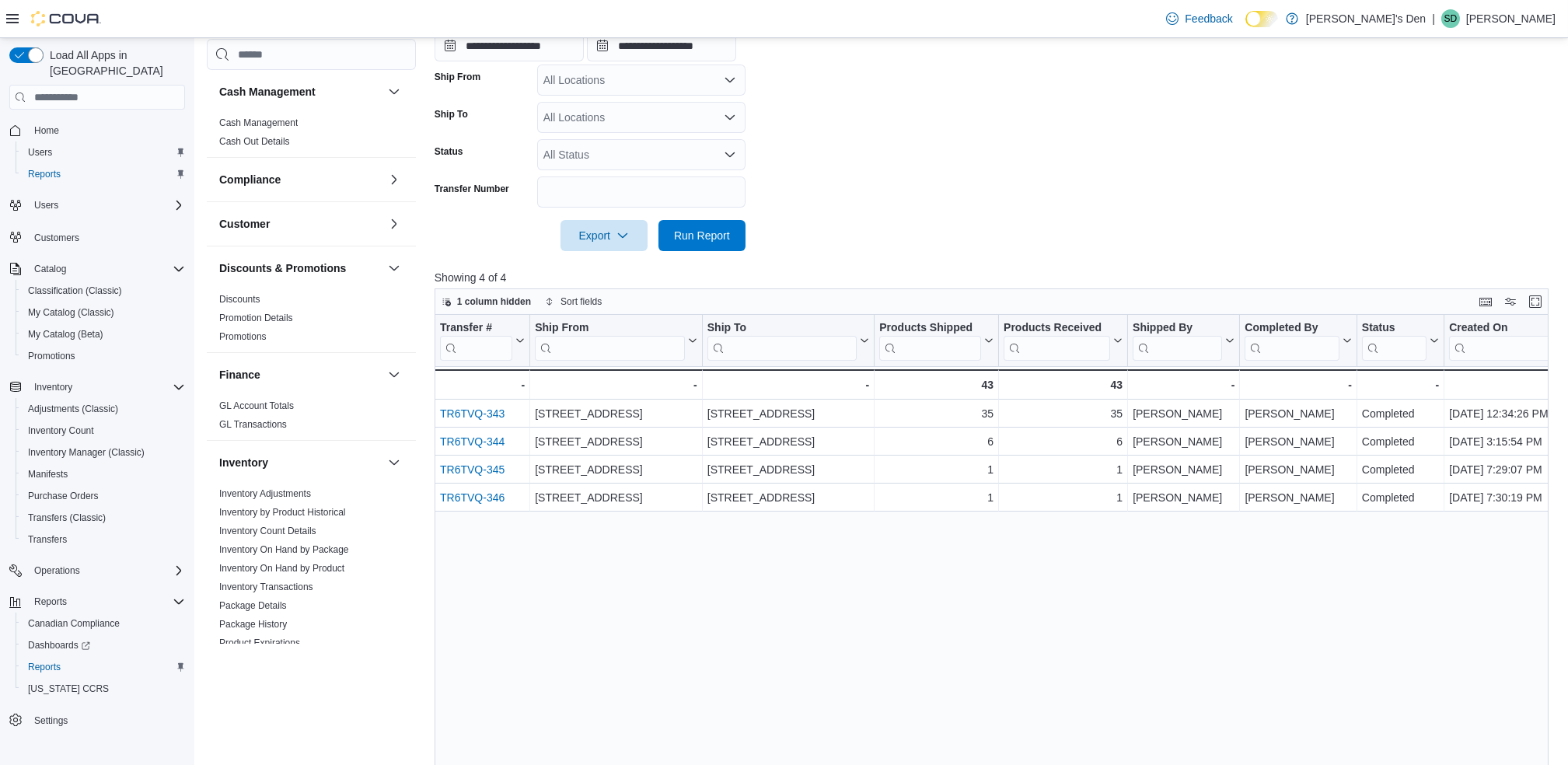
scroll to position [238, 0]
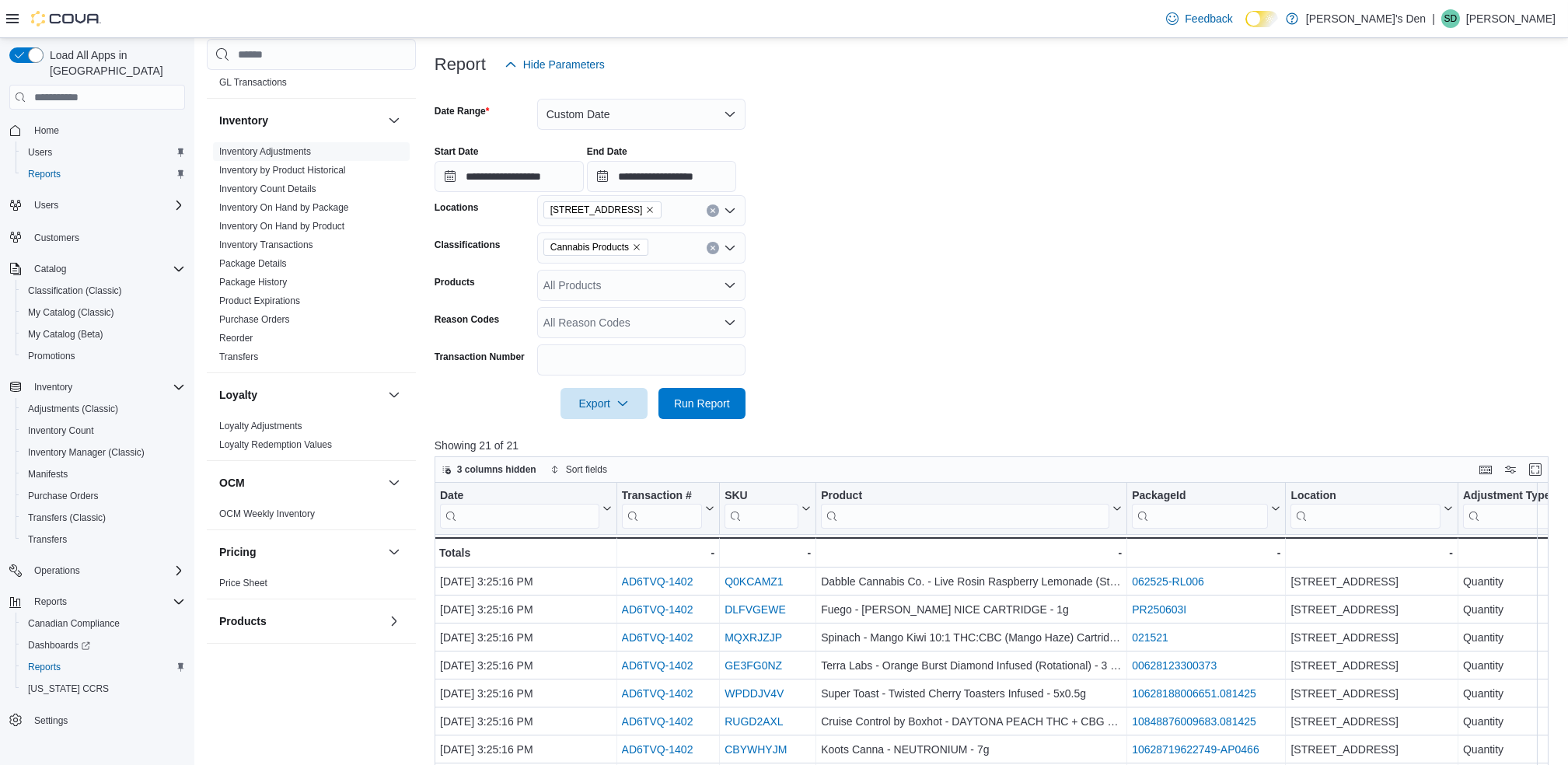
scroll to position [103, 0]
